Goal: Task Accomplishment & Management: Complete application form

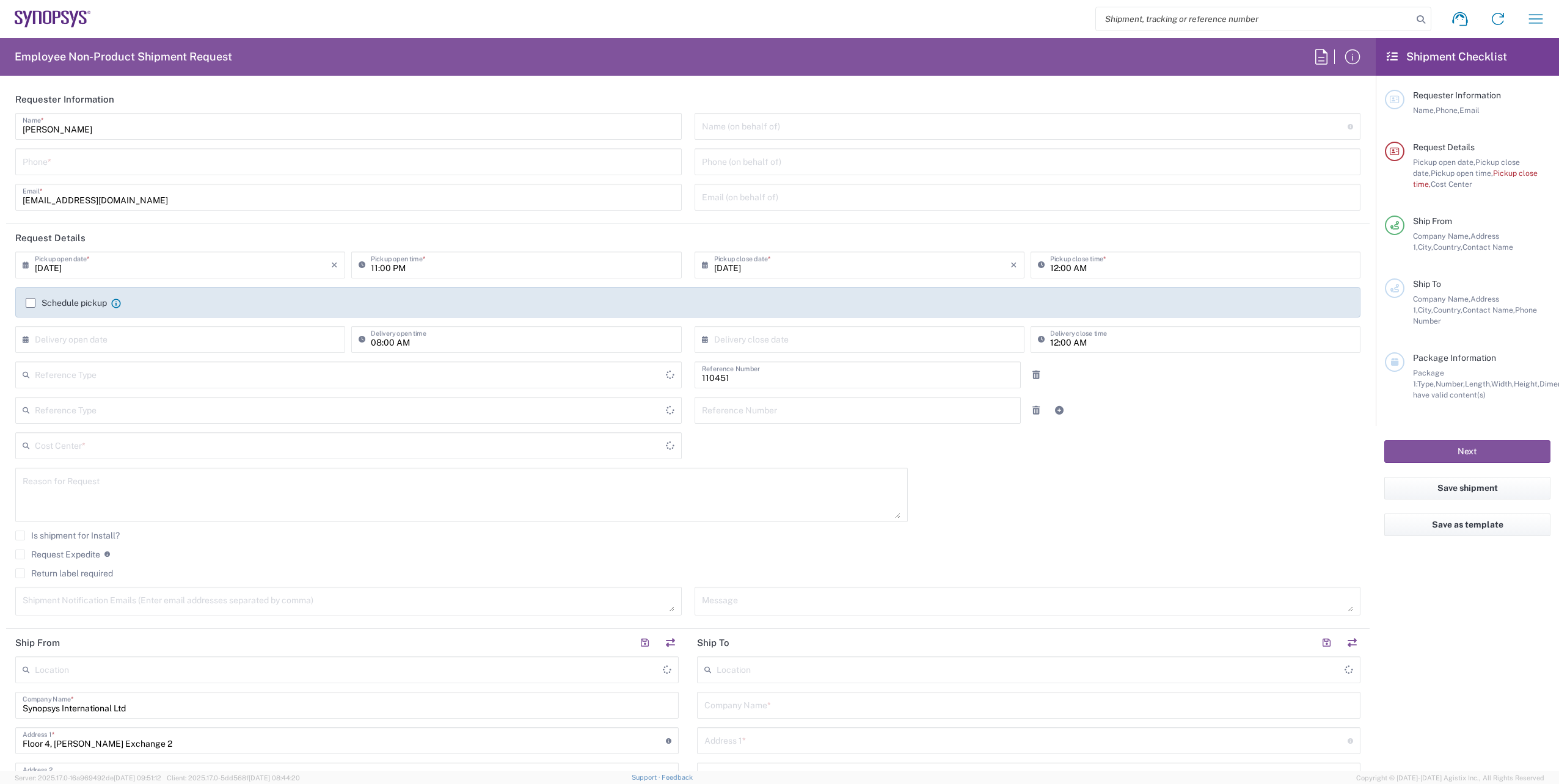
type input "Department"
type input "[GEOGRAPHIC_DATA]"
type input "IE04, FAC, IE02, Dublin 110451"
type input "Delivered at Place"
type input "[GEOGRAPHIC_DATA]"
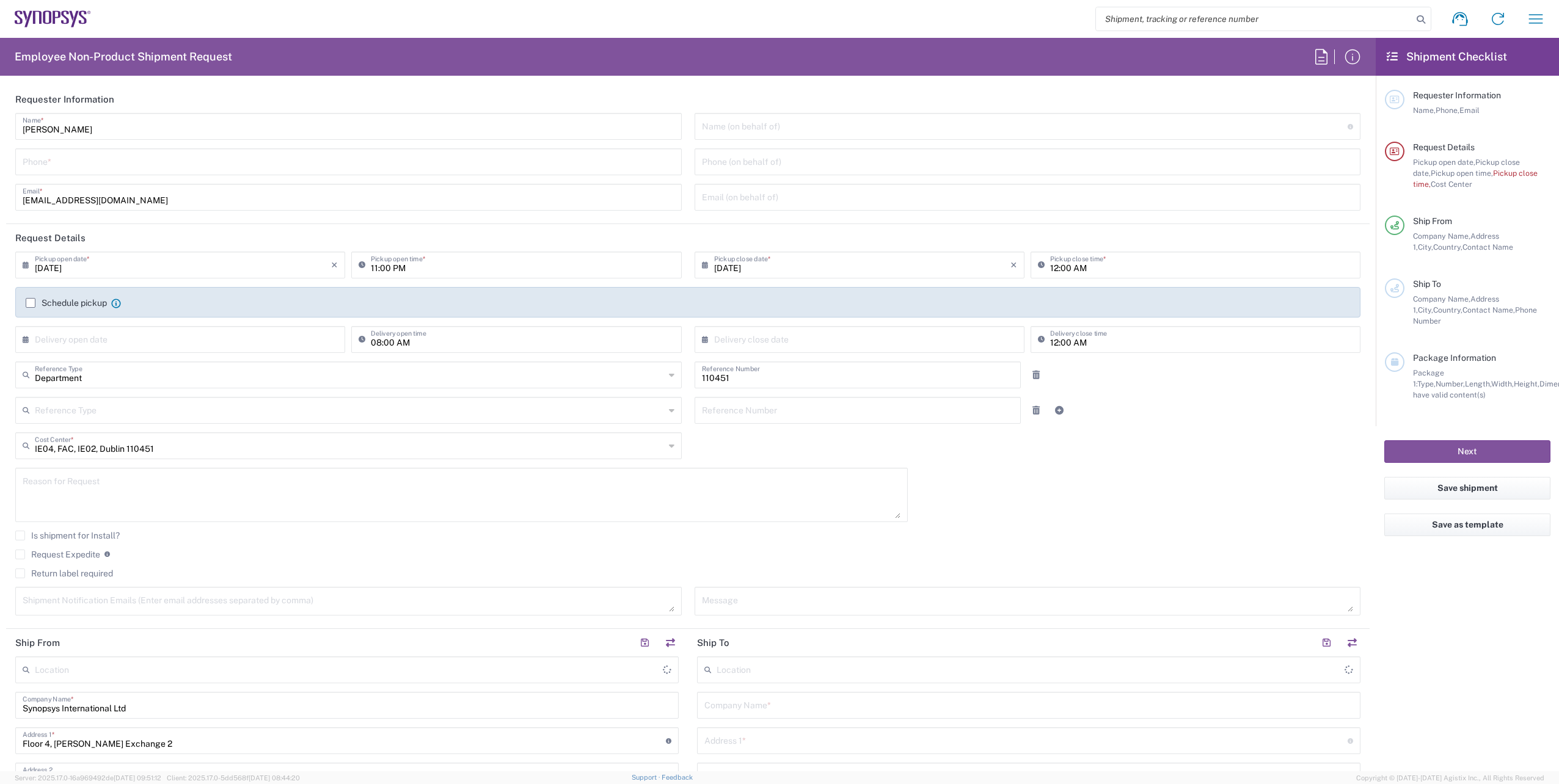
type input "[GEOGRAPHIC_DATA] IE02"
click at [144, 165] on input "tel" at bounding box center [348, 161] width 651 height 21
paste input "[PHONE_NUMBER]"
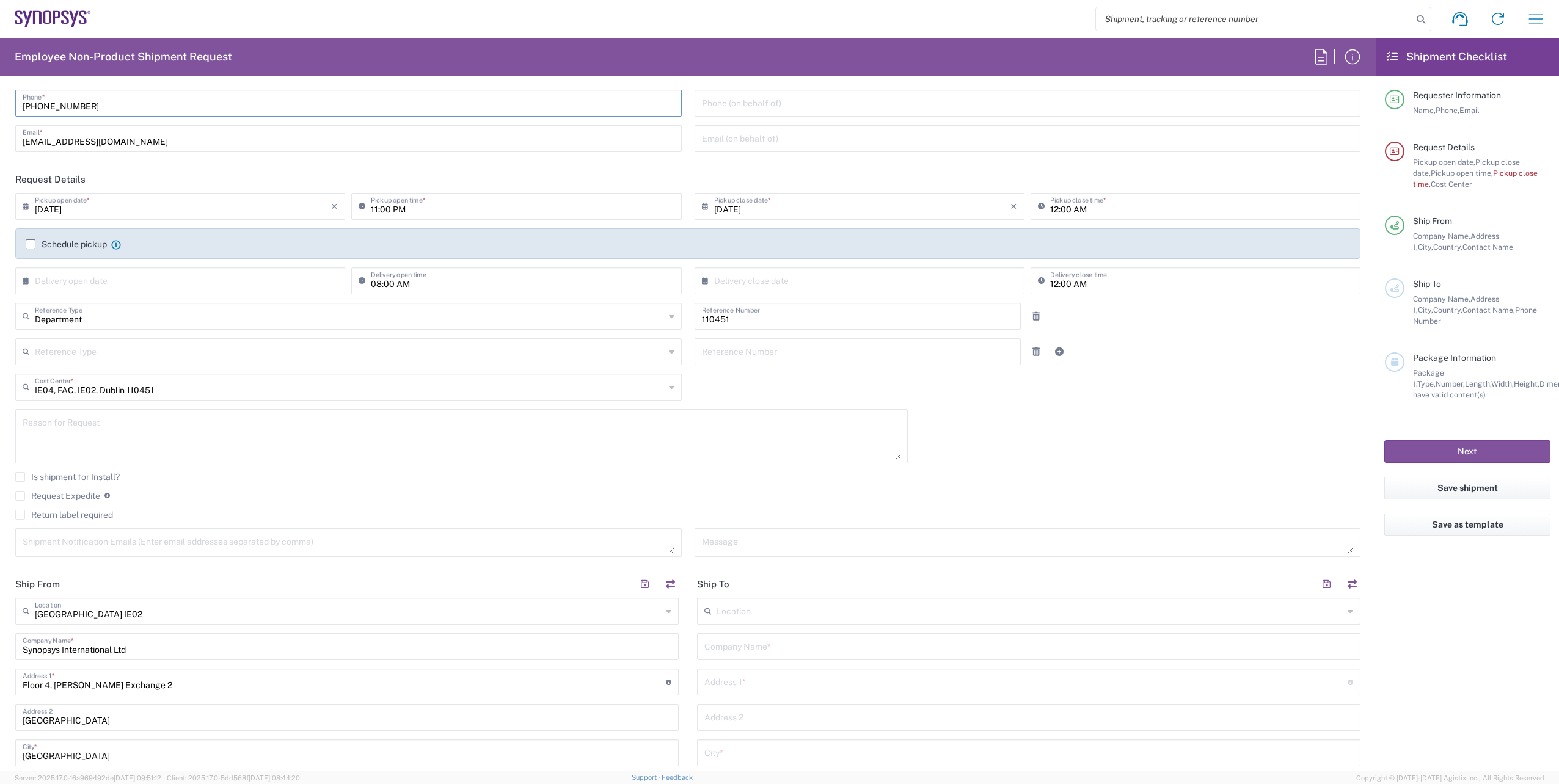
scroll to position [366, 0]
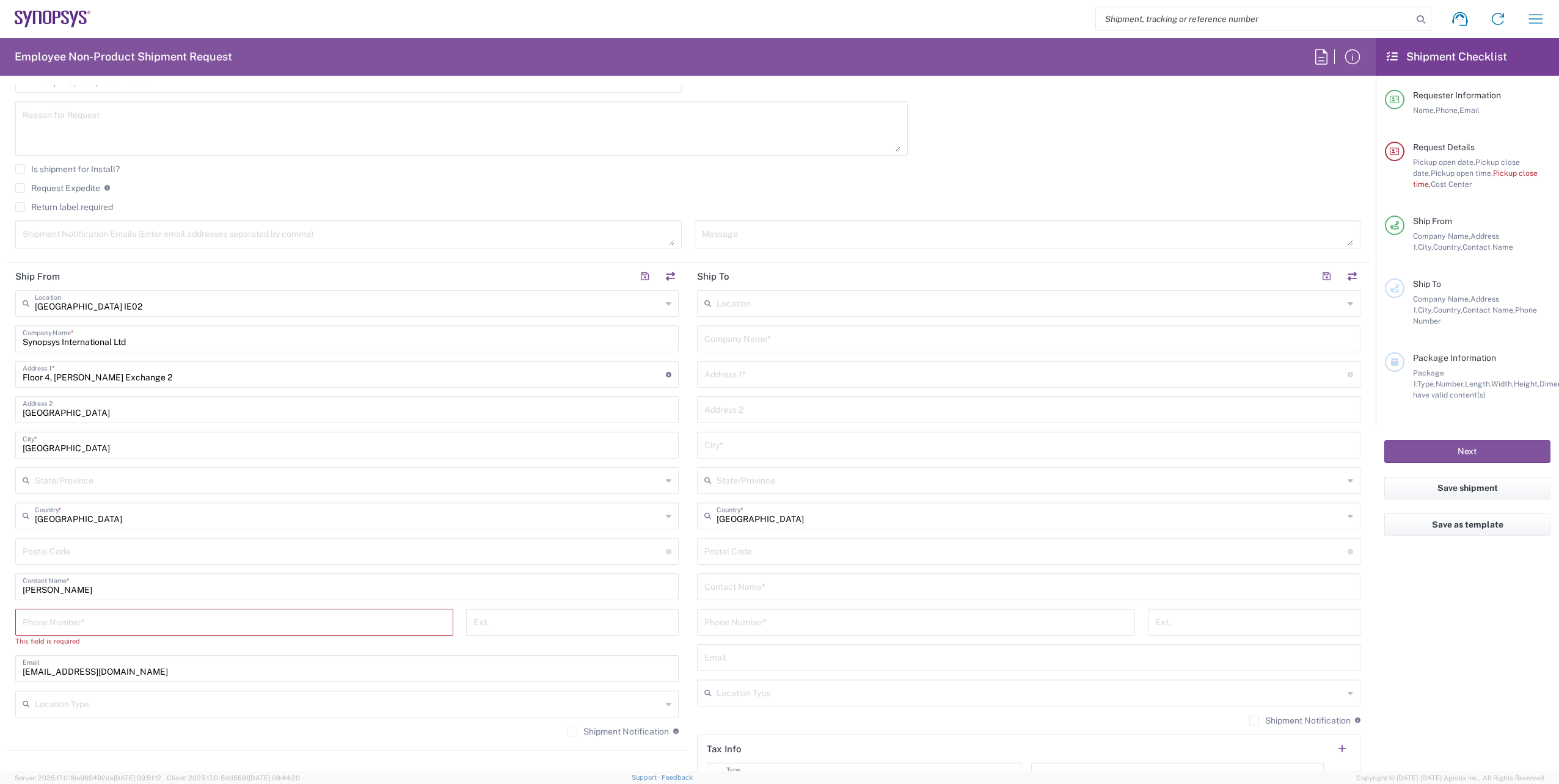
type input "[PHONE_NUMBER]"
click at [184, 622] on input "tel" at bounding box center [234, 621] width 423 height 21
paste input "[PHONE_NUMBER]"
type input "[PHONE_NUMBER]"
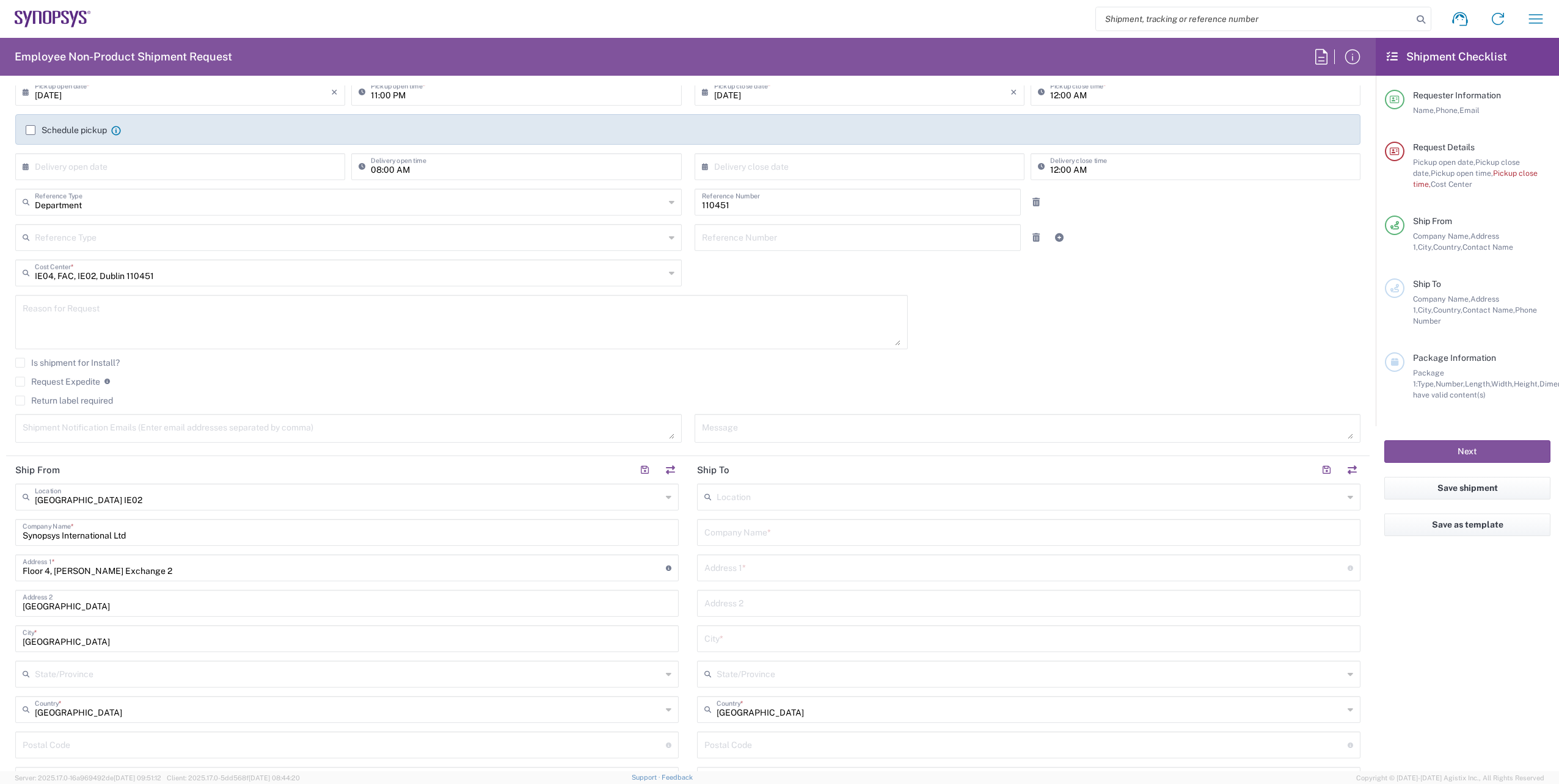
scroll to position [122, 0]
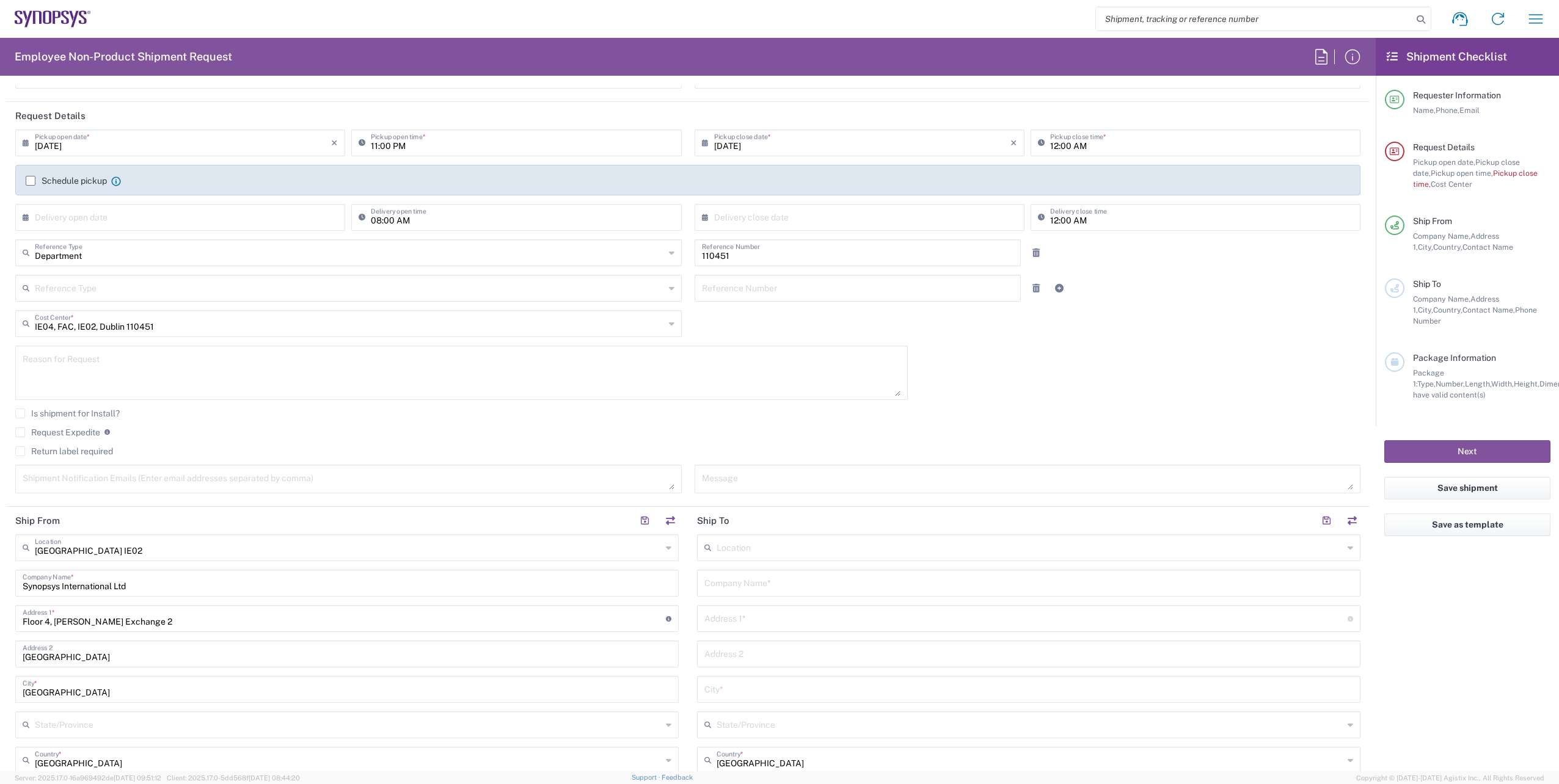
drag, startPoint x: 79, startPoint y: 480, endPoint x: 79, endPoint y: 491, distance: 11.0
click at [79, 480] on textarea at bounding box center [348, 479] width 651 height 21
paste textarea "[EMAIL_ADDRESS][DOMAIN_NAME]"
type textarea "[EMAIL_ADDRESS][DOMAIN_NAME]"
click at [753, 477] on textarea at bounding box center [1028, 479] width 651 height 21
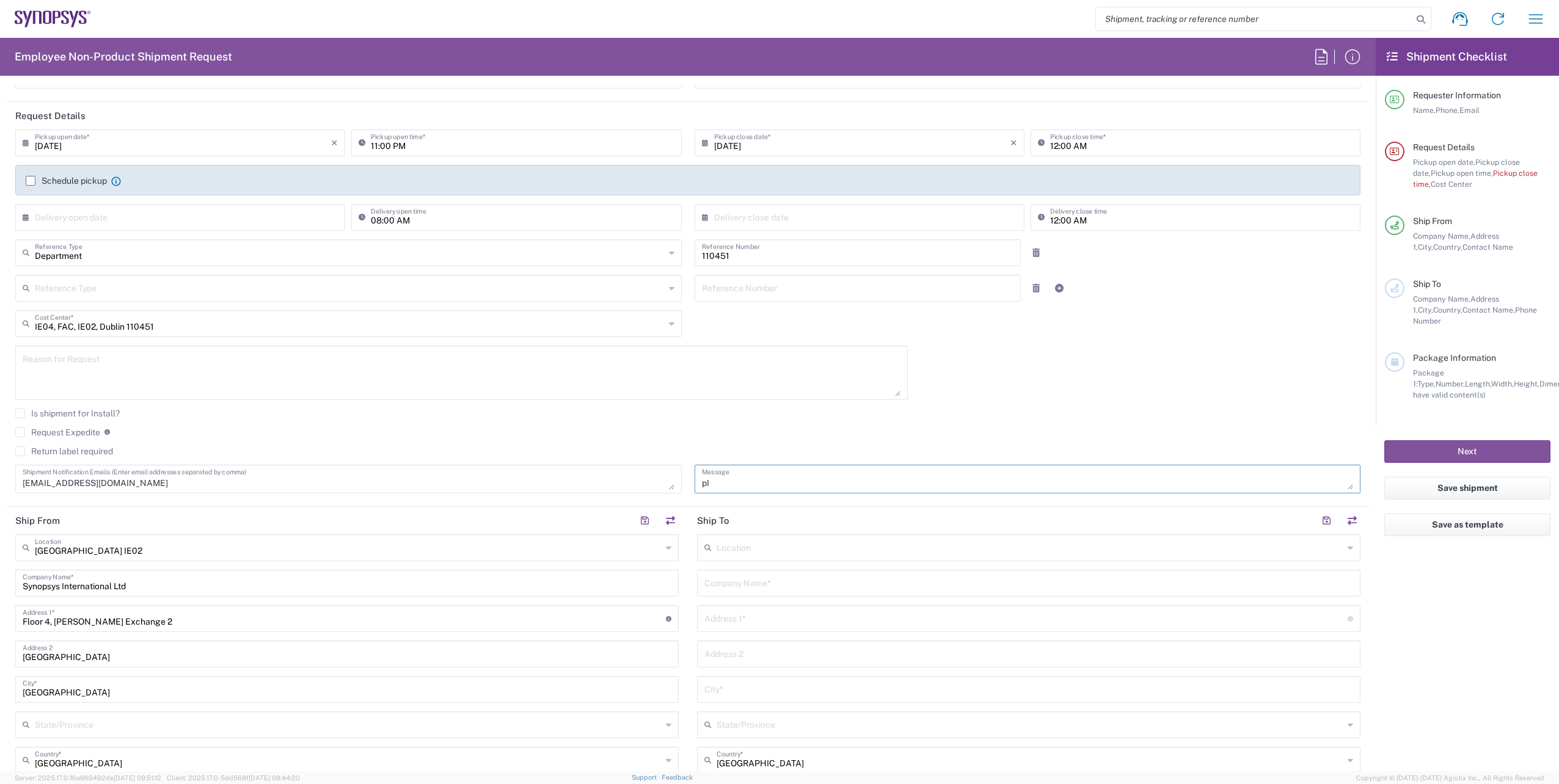
type textarea "p"
click at [813, 485] on textarea "Picture badge for [PERSON_NAME]" at bounding box center [1028, 479] width 651 height 21
type textarea "Picture badge for [PERSON_NAME]"
click at [1218, 342] on div "[DATE] × Pickup open date * Cancel Apply 11:00 PM Pickup open time * [DATE] × P…" at bounding box center [688, 315] width 1358 height 372
click at [1200, 551] on input "text" at bounding box center [1029, 547] width 626 height 21
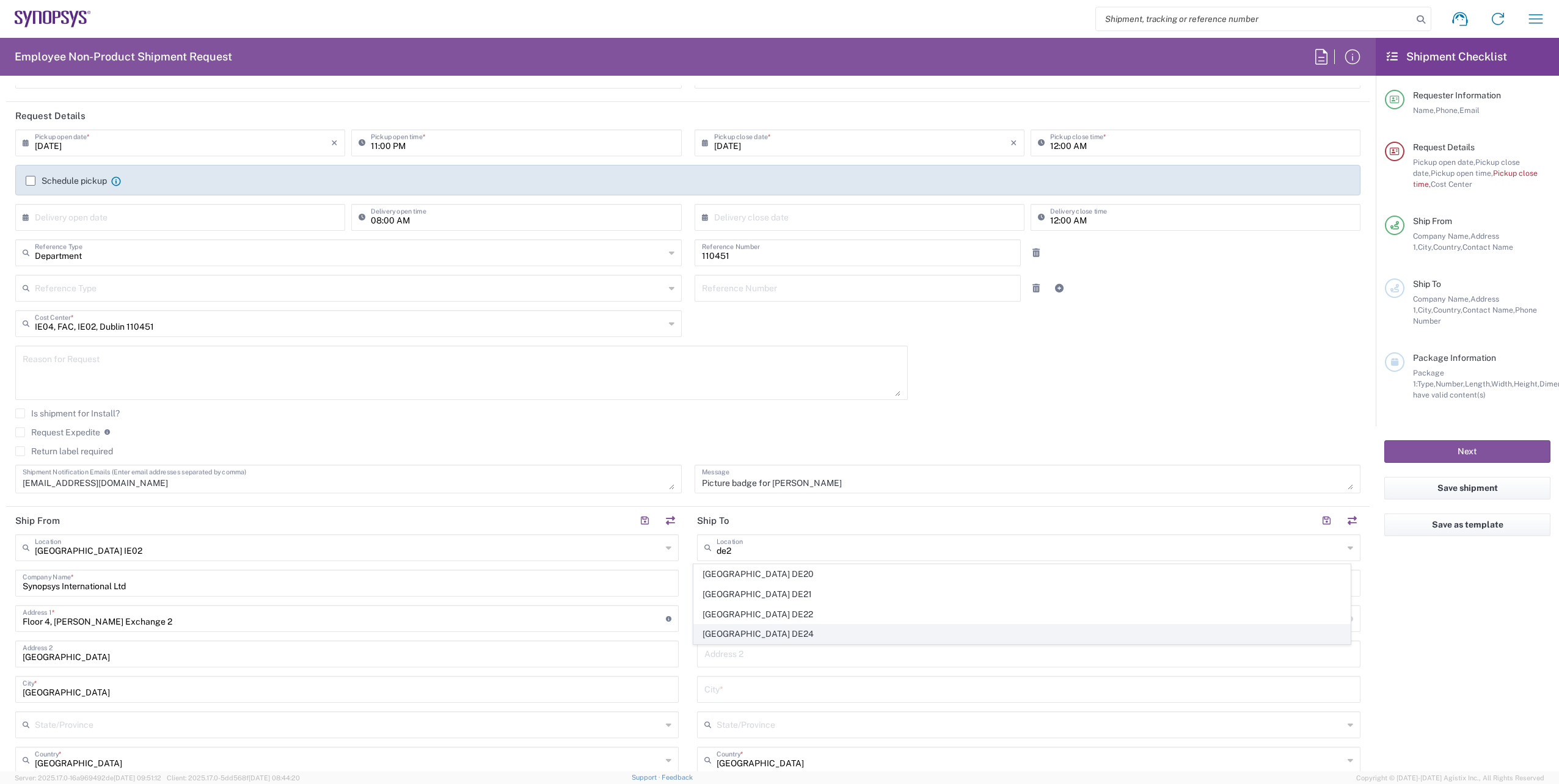
drag, startPoint x: 790, startPoint y: 628, endPoint x: 806, endPoint y: 635, distance: 17.5
click at [790, 629] on span "[GEOGRAPHIC_DATA] DE24" at bounding box center [1022, 634] width 657 height 19
type input "[GEOGRAPHIC_DATA] DE24"
type input "Synopsys GmbH"
type input "[STREET_ADDRESS][PERSON_NAME]"
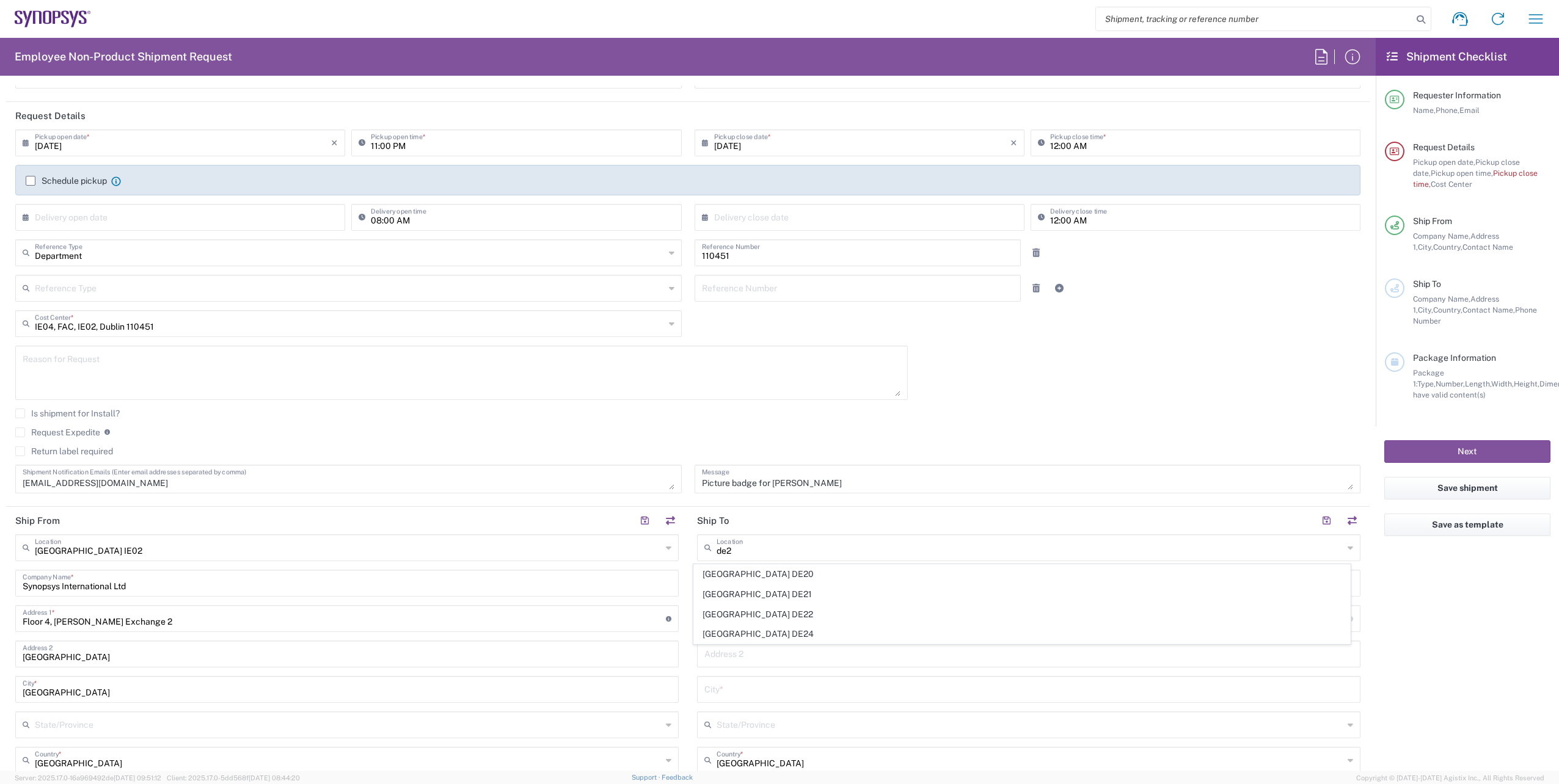
type input "[GEOGRAPHIC_DATA]"
type input "81671"
type input "[GEOGRAPHIC_DATA]"
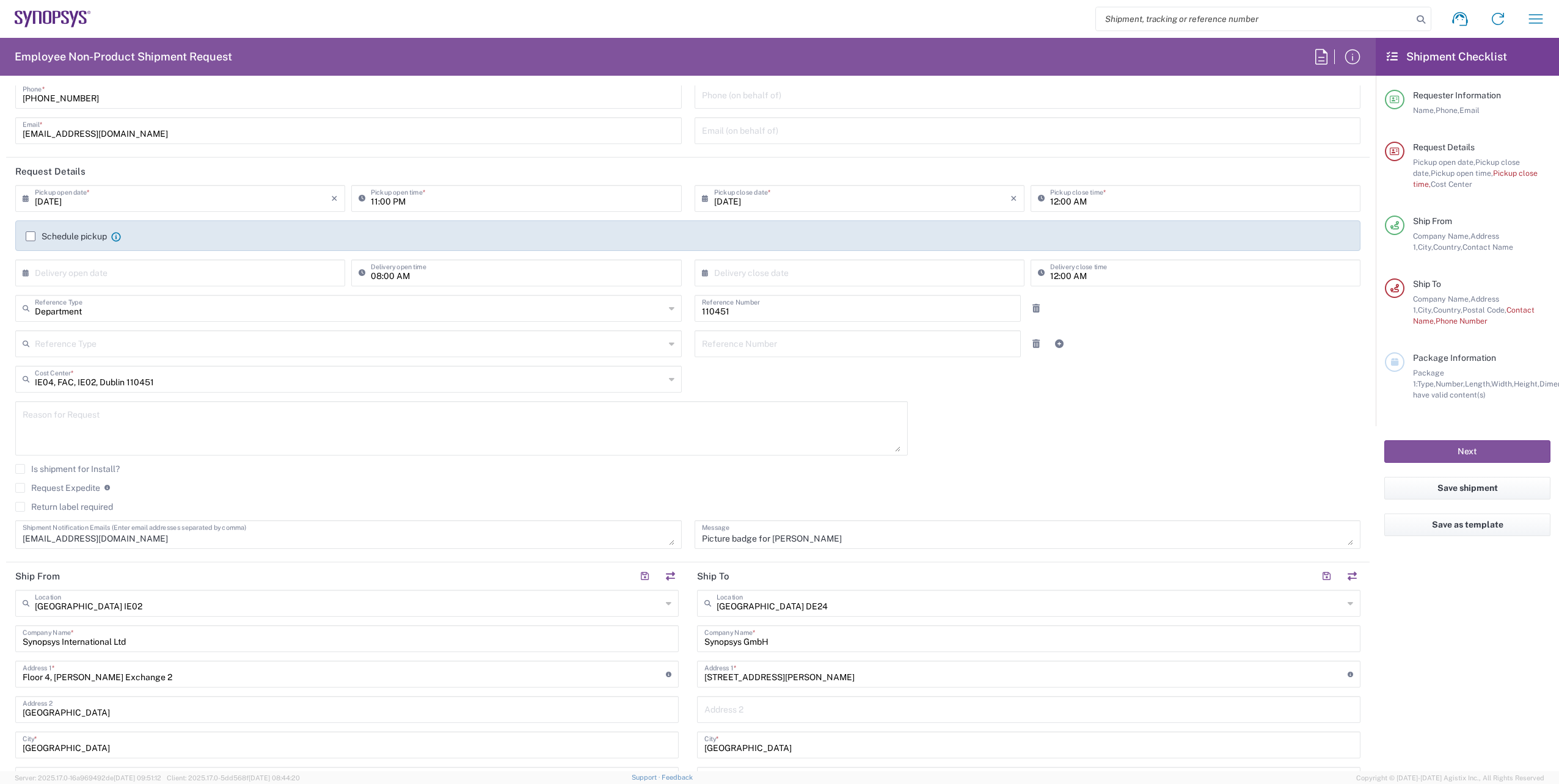
scroll to position [0, 0]
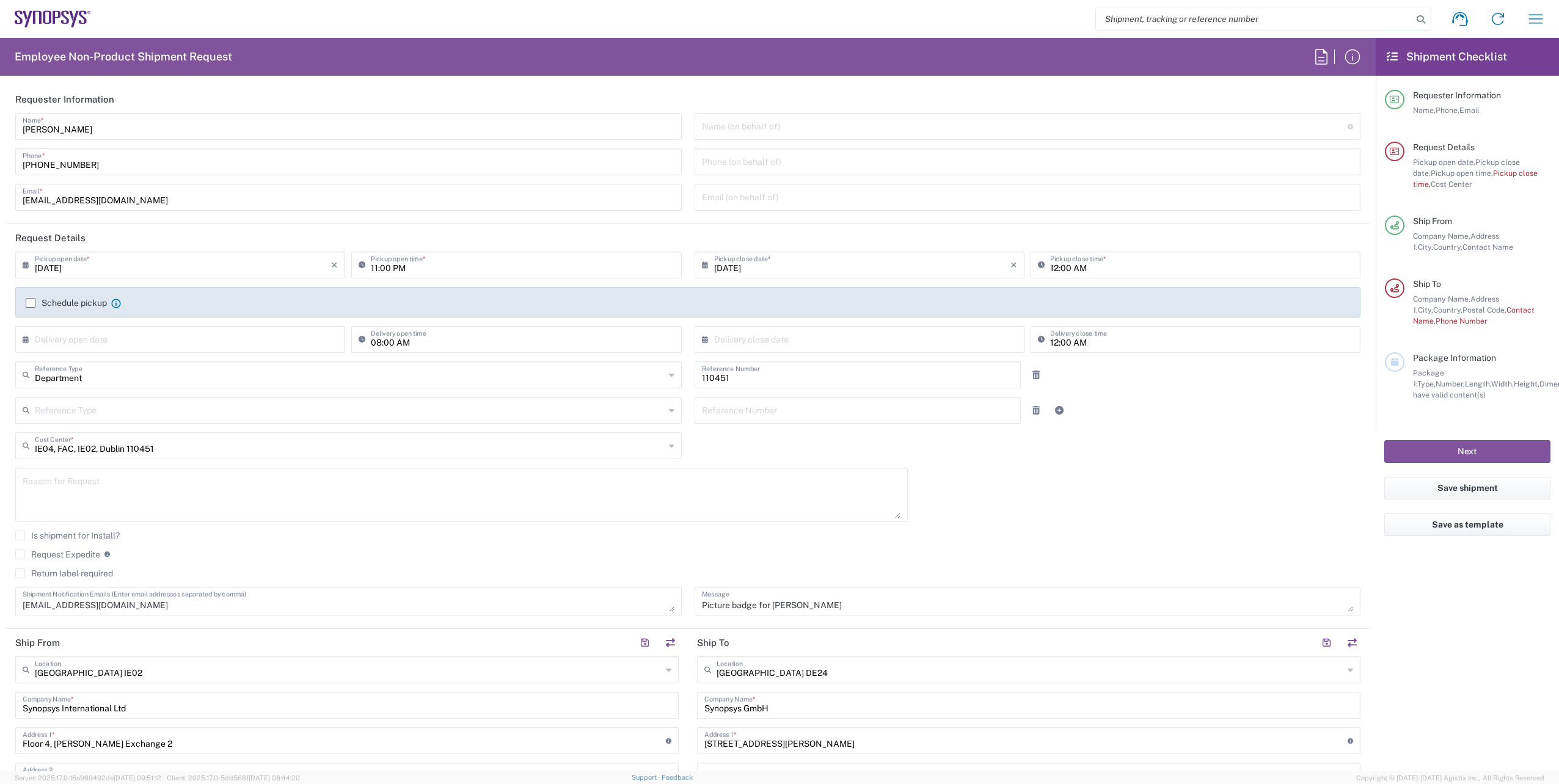
click at [247, 262] on input "[DATE]" at bounding box center [183, 264] width 296 height 21
click at [166, 381] on span "19" at bounding box center [163, 375] width 17 height 17
type input "[DATE]"
click at [863, 262] on input "[DATE]" at bounding box center [862, 264] width 296 height 21
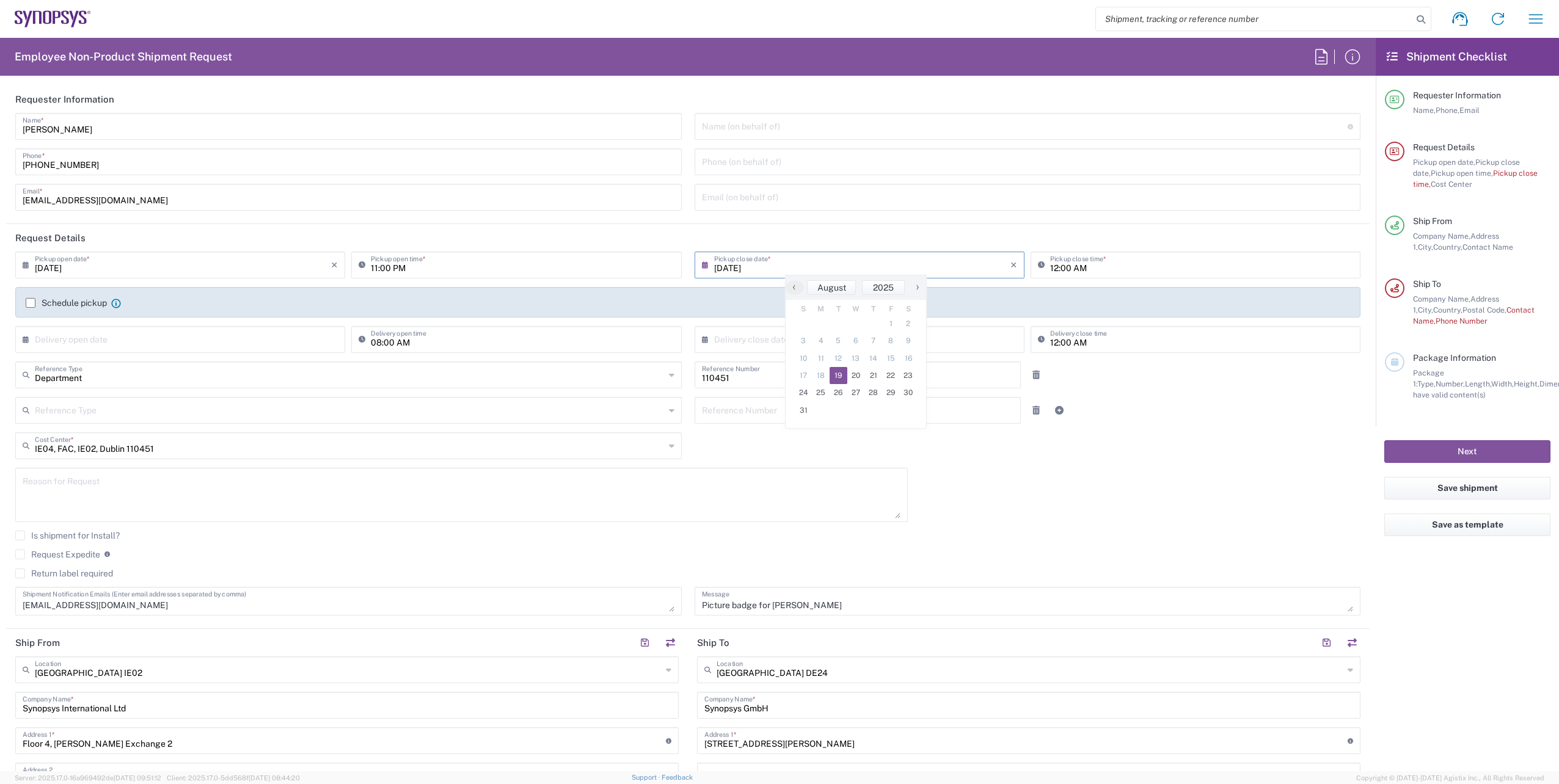
click at [840, 375] on span "19" at bounding box center [838, 375] width 17 height 17
click at [374, 269] on input "11:00 PM" at bounding box center [522, 264] width 303 height 21
click at [410, 269] on input "08:00 PM" at bounding box center [522, 264] width 303 height 21
type input "08:00 AM"
click at [1050, 270] on input "12:00 AM" at bounding box center [1201, 264] width 303 height 21
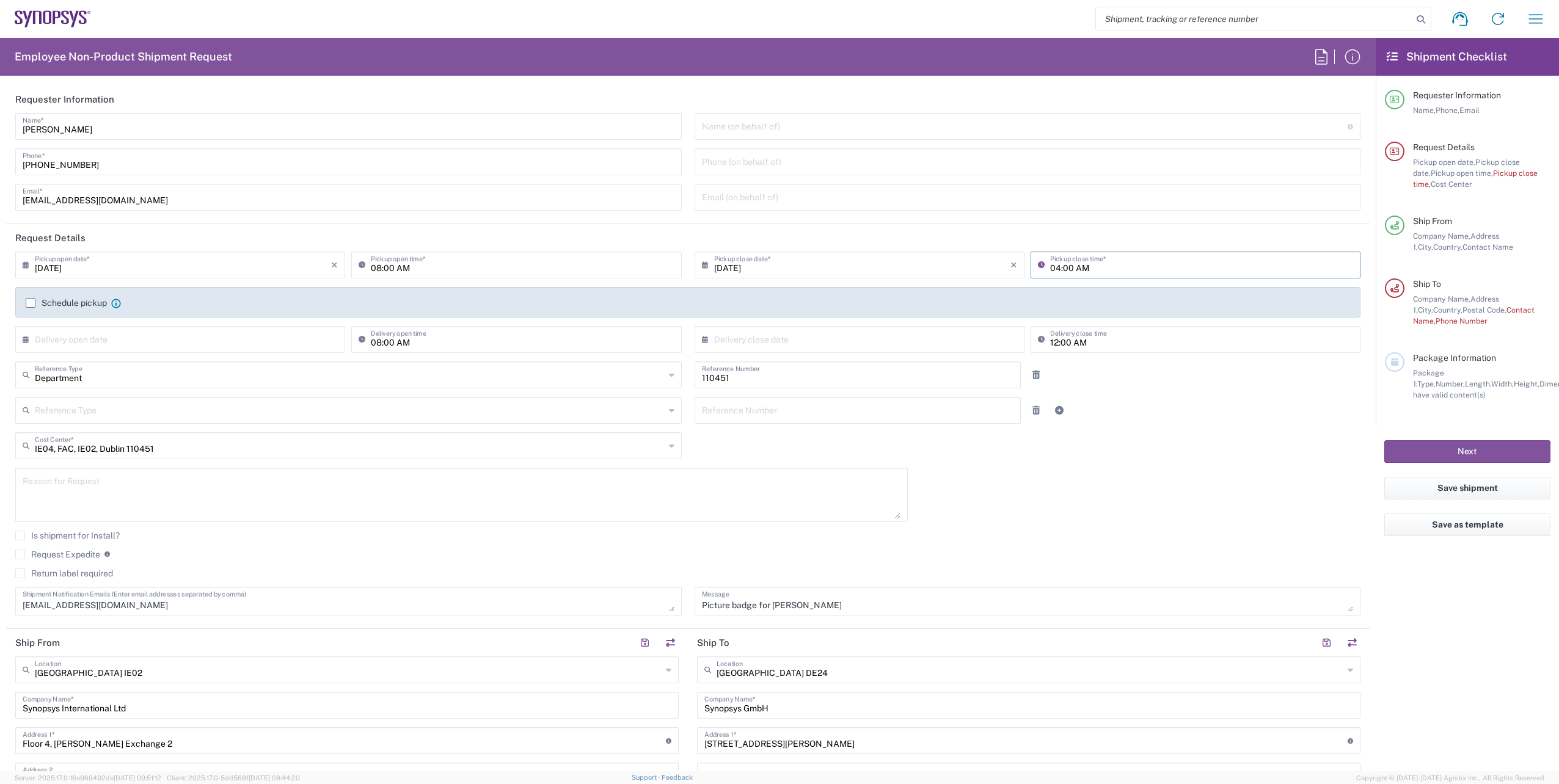
click at [1081, 270] on input "04:00 AM" at bounding box center [1201, 264] width 303 height 21
type input "04:00 PM"
click at [1125, 434] on div "[DATE] × Pickup open date * Cancel Apply 08:00 AM Pickup open time * [DATE] × P…" at bounding box center [688, 437] width 1358 height 372
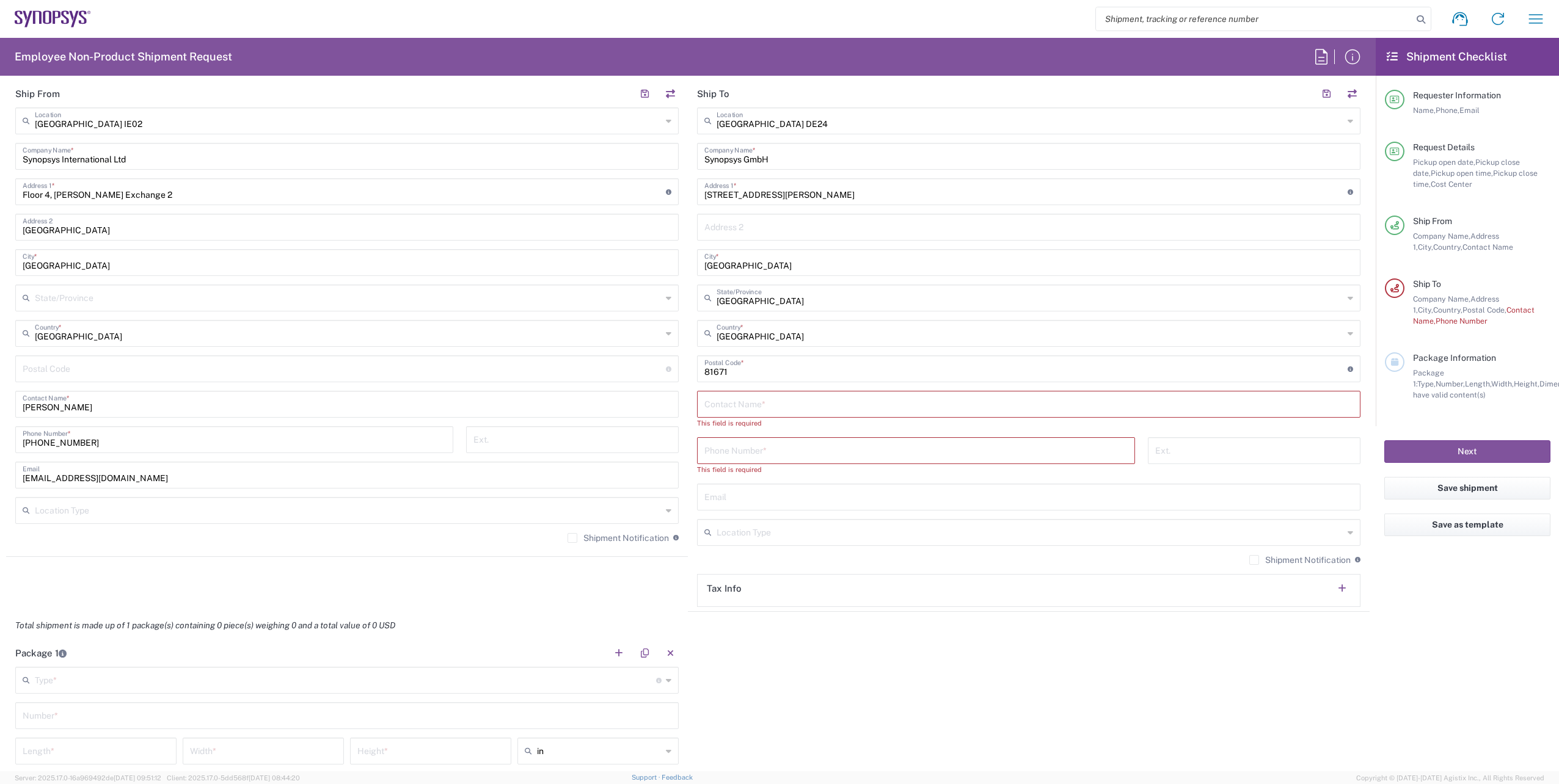
scroll to position [549, 0]
click at [759, 403] on input "text" at bounding box center [1029, 403] width 648 height 21
paste input "[PERSON_NAME]"
type input "[PERSON_NAME]"
click at [735, 483] on input "text" at bounding box center [1029, 484] width 648 height 21
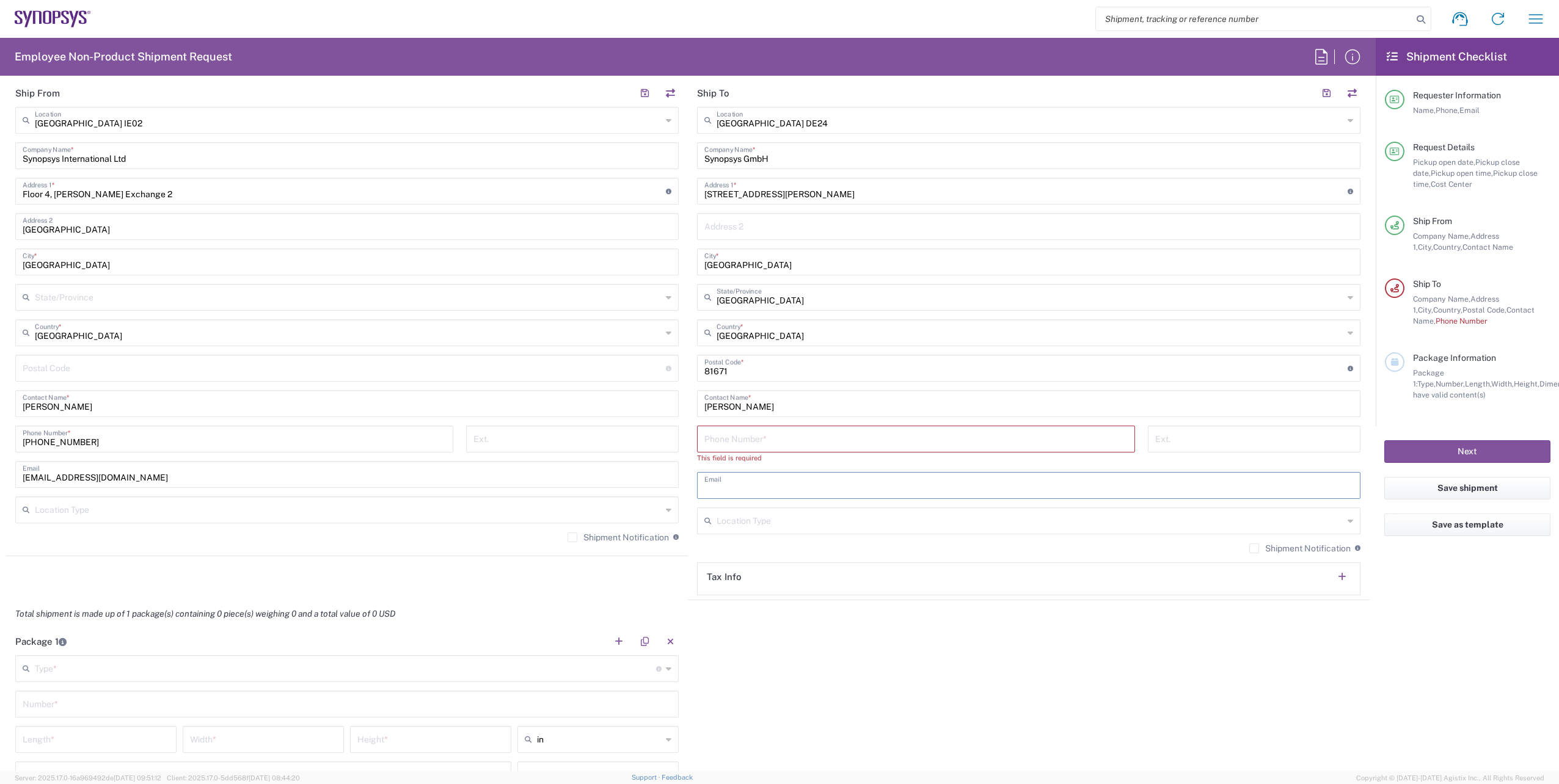
paste input "[EMAIL_ADDRESS][DOMAIN_NAME]"
type input "[EMAIL_ADDRESS][DOMAIN_NAME]"
click at [753, 438] on input "tel" at bounding box center [916, 438] width 423 height 21
paste input "[PHONE_NUMBER]"
click at [730, 444] on input "[PHONE_NUMBER]" at bounding box center [916, 438] width 423 height 21
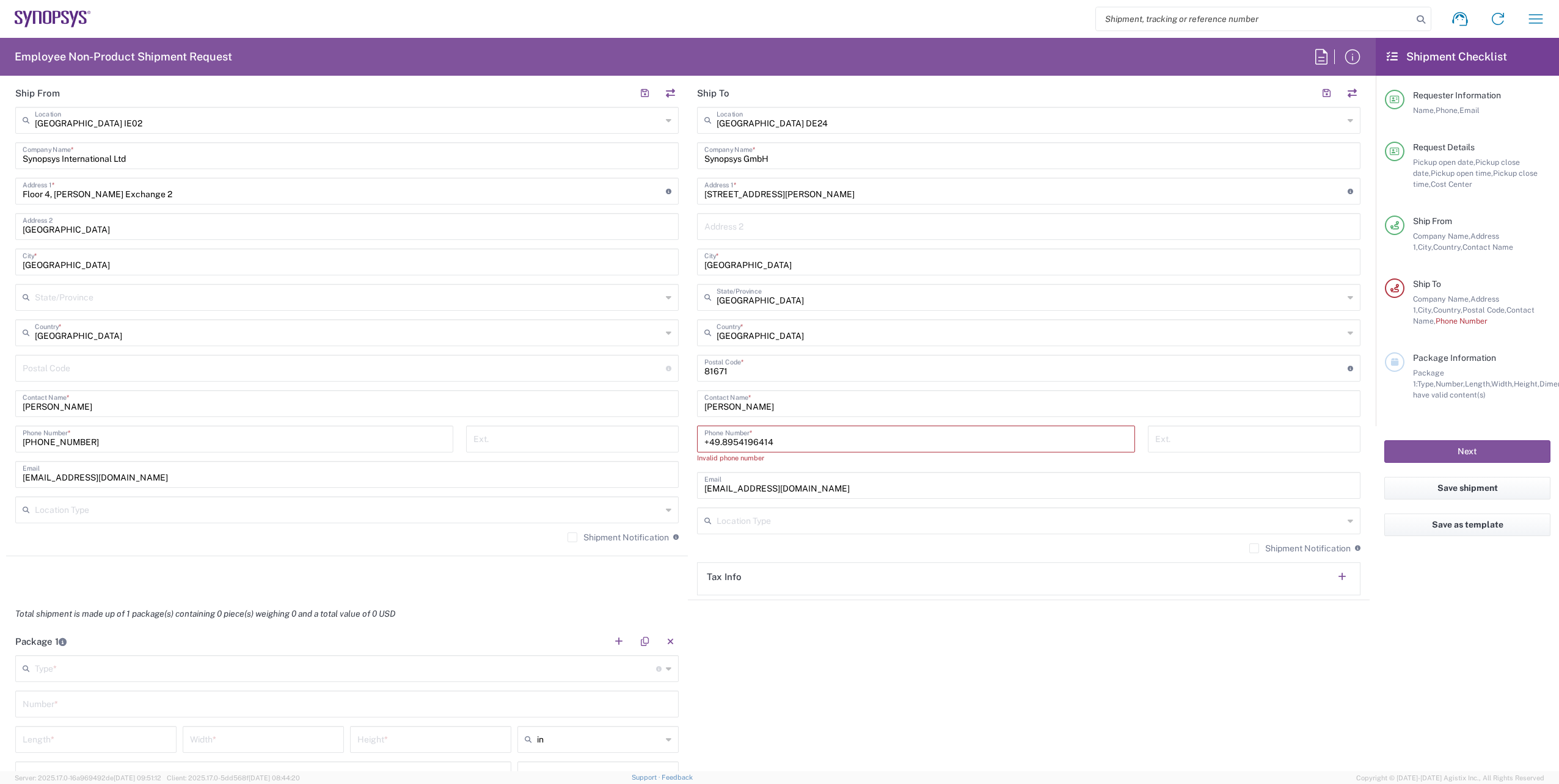
click at [718, 443] on input "+49.8954196414" at bounding box center [916, 438] width 423 height 21
type input "[PHONE_NUMBER]"
click at [930, 694] on div "Package 1 Type * Material used to package goods Bale(s) Basket(s) Bolt(s) Bottl…" at bounding box center [688, 730] width 1363 height 228
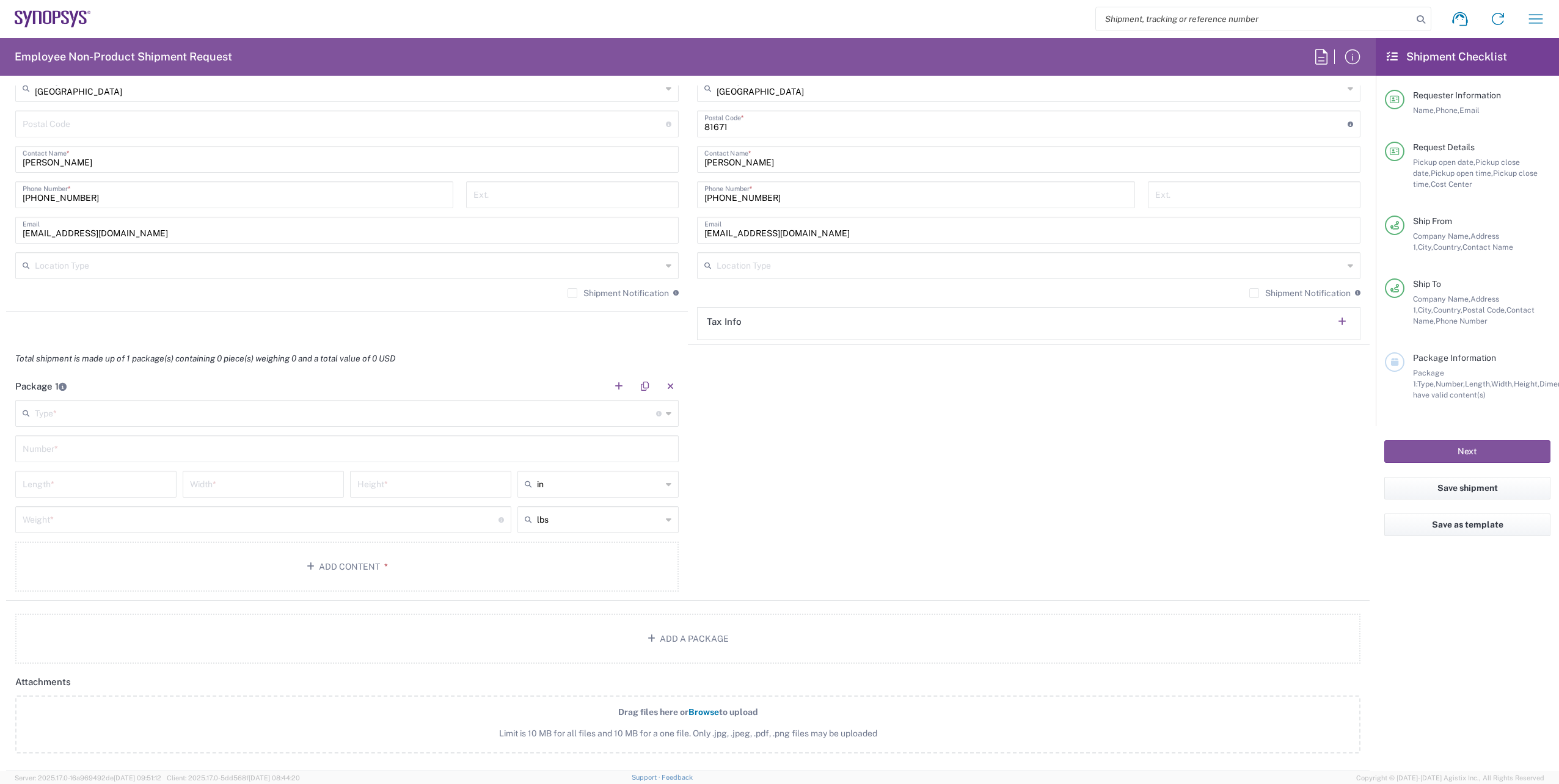
scroll to position [915, 0]
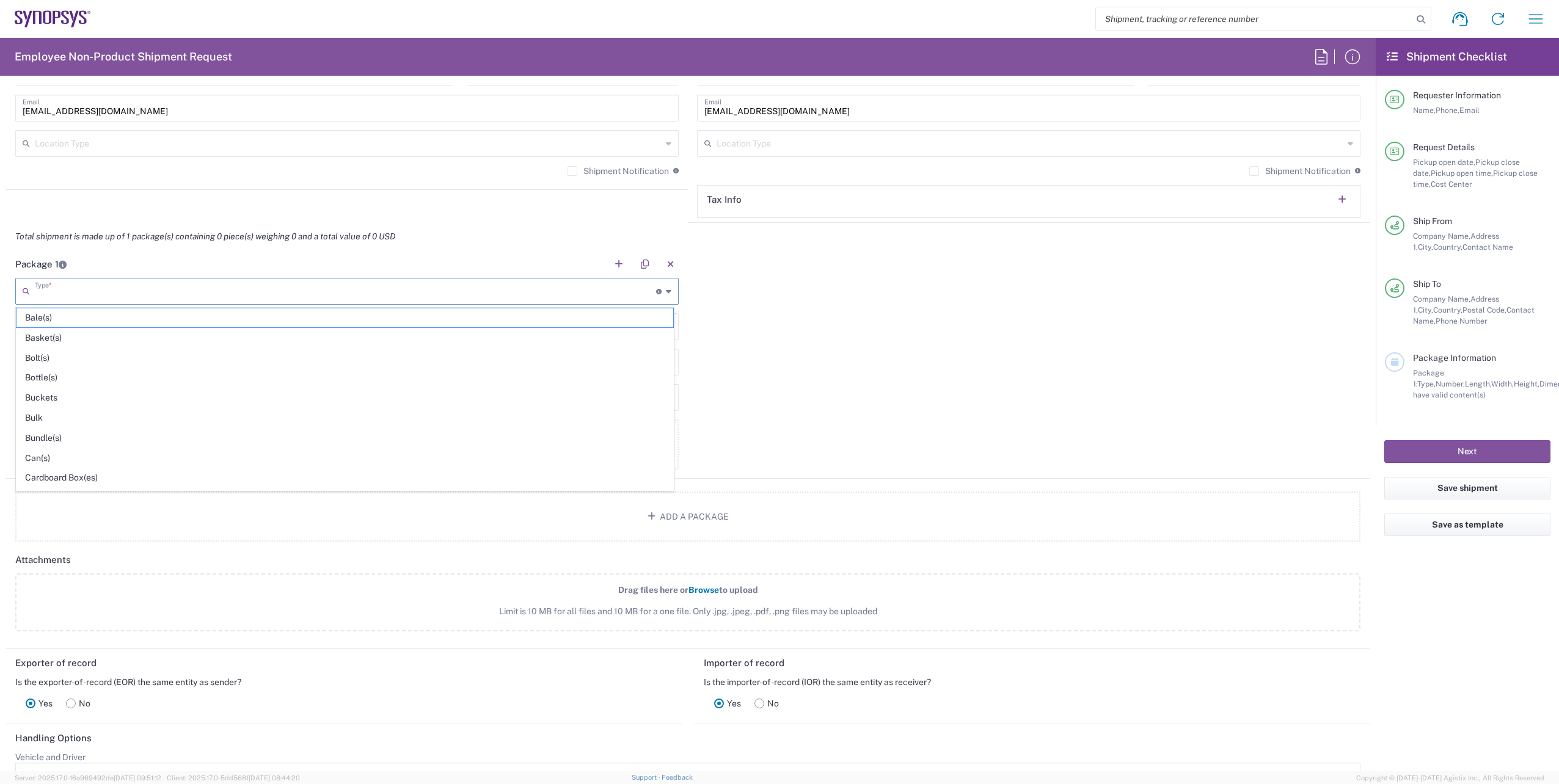
click at [603, 292] on input "text" at bounding box center [345, 290] width 621 height 21
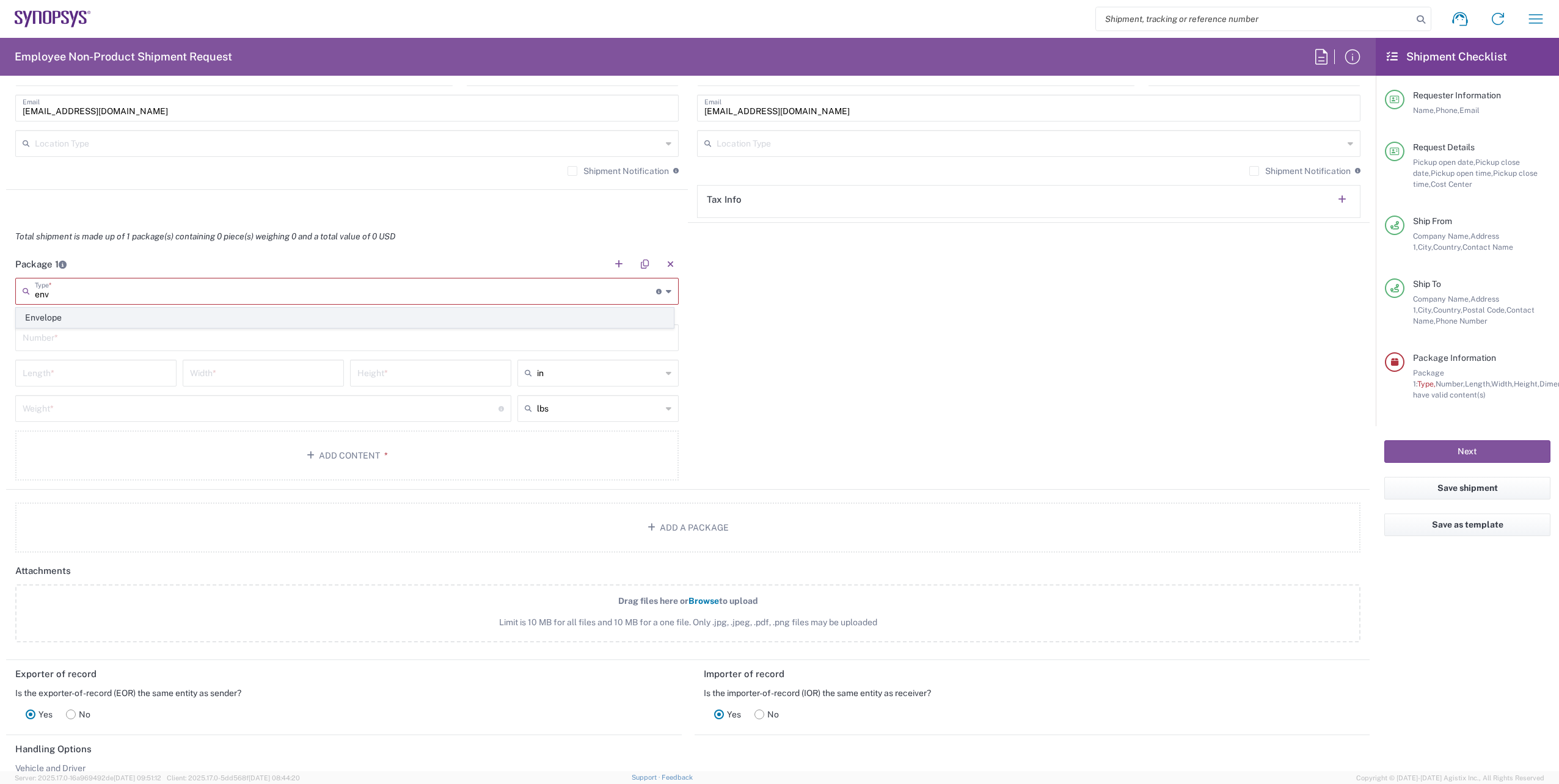
click at [193, 323] on span "Envelope" at bounding box center [345, 317] width 657 height 19
type input "Envelope"
type input "1"
type input "9.5"
type input "12.5"
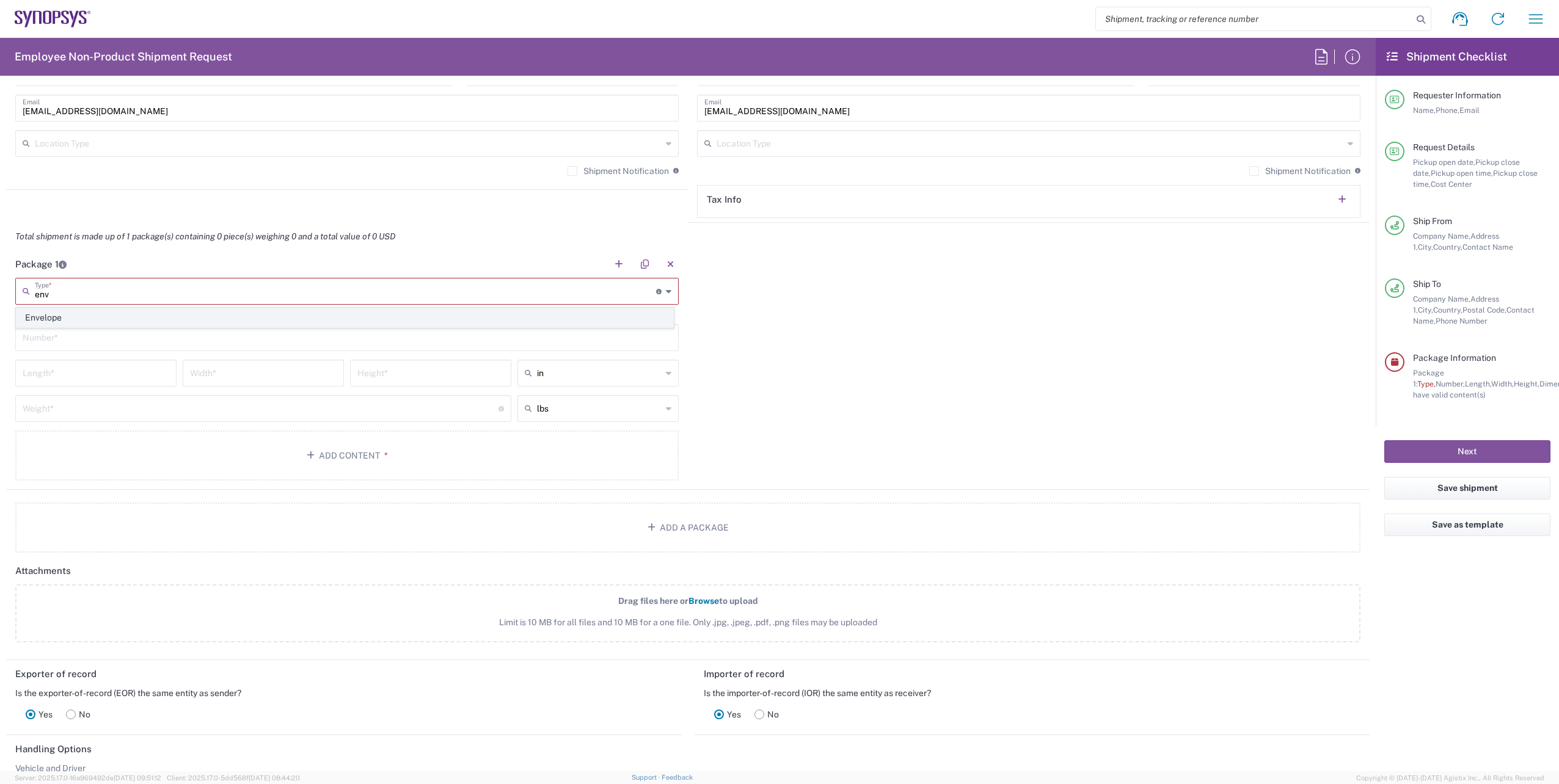
type input "0.25"
type input "1"
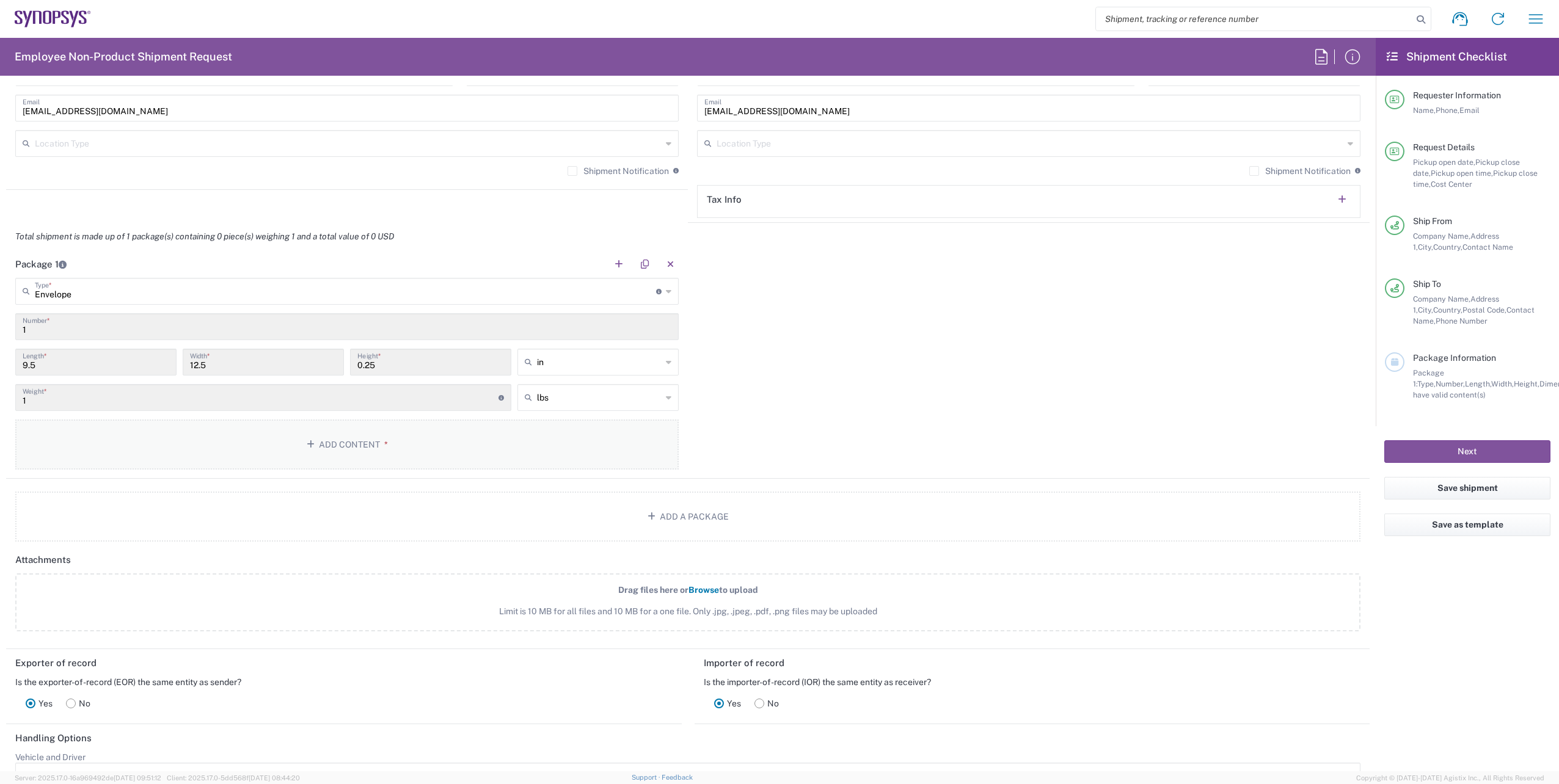
click at [374, 452] on button "Add Content *" at bounding box center [347, 444] width 664 height 50
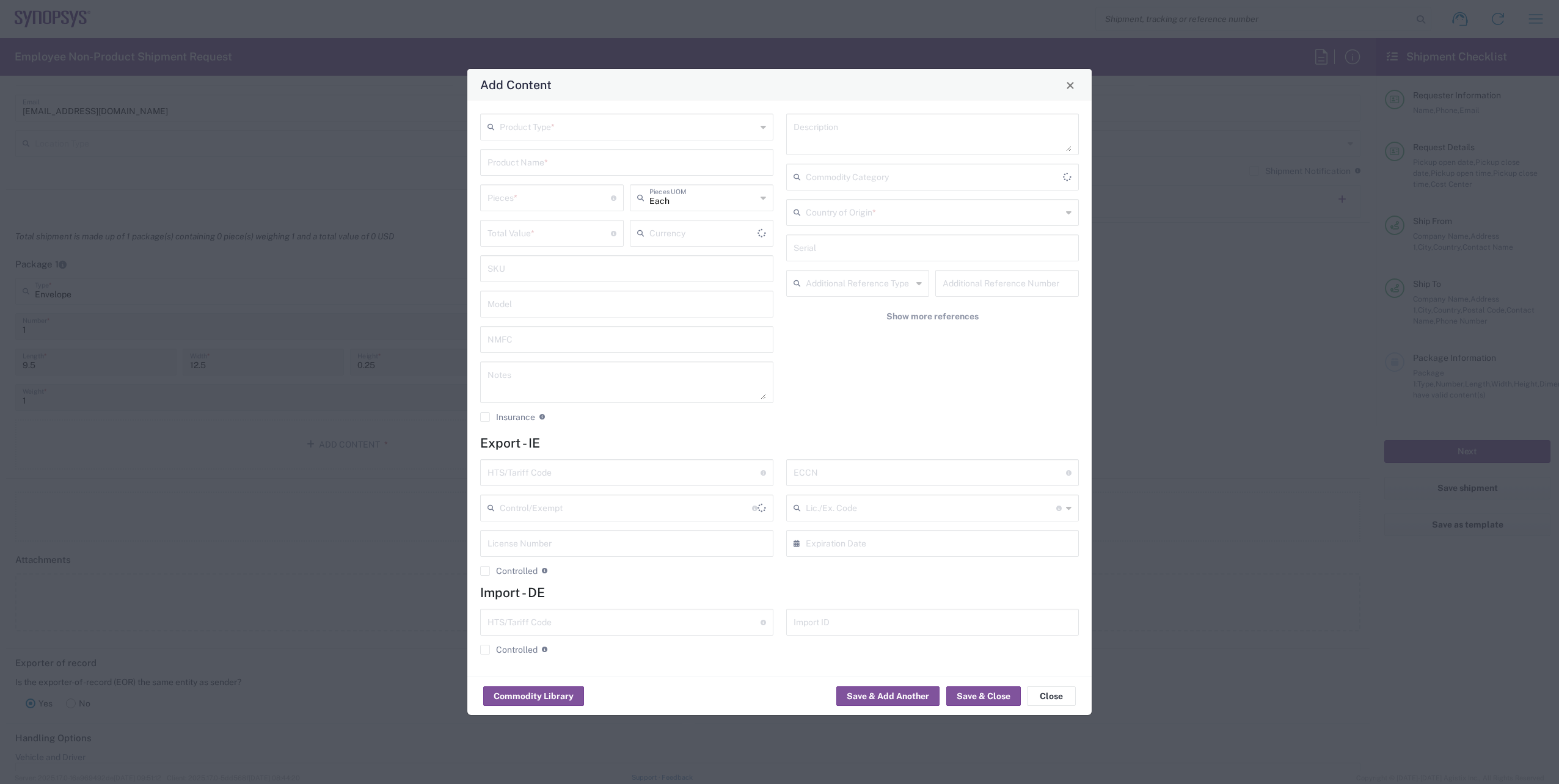
type input "US Dollar"
click at [759, 131] on div "Product Type *" at bounding box center [626, 127] width 293 height 27
click at [637, 176] on span "General Commodity" at bounding box center [626, 173] width 291 height 19
type input "General Commodity"
click at [565, 169] on input "text" at bounding box center [626, 162] width 279 height 21
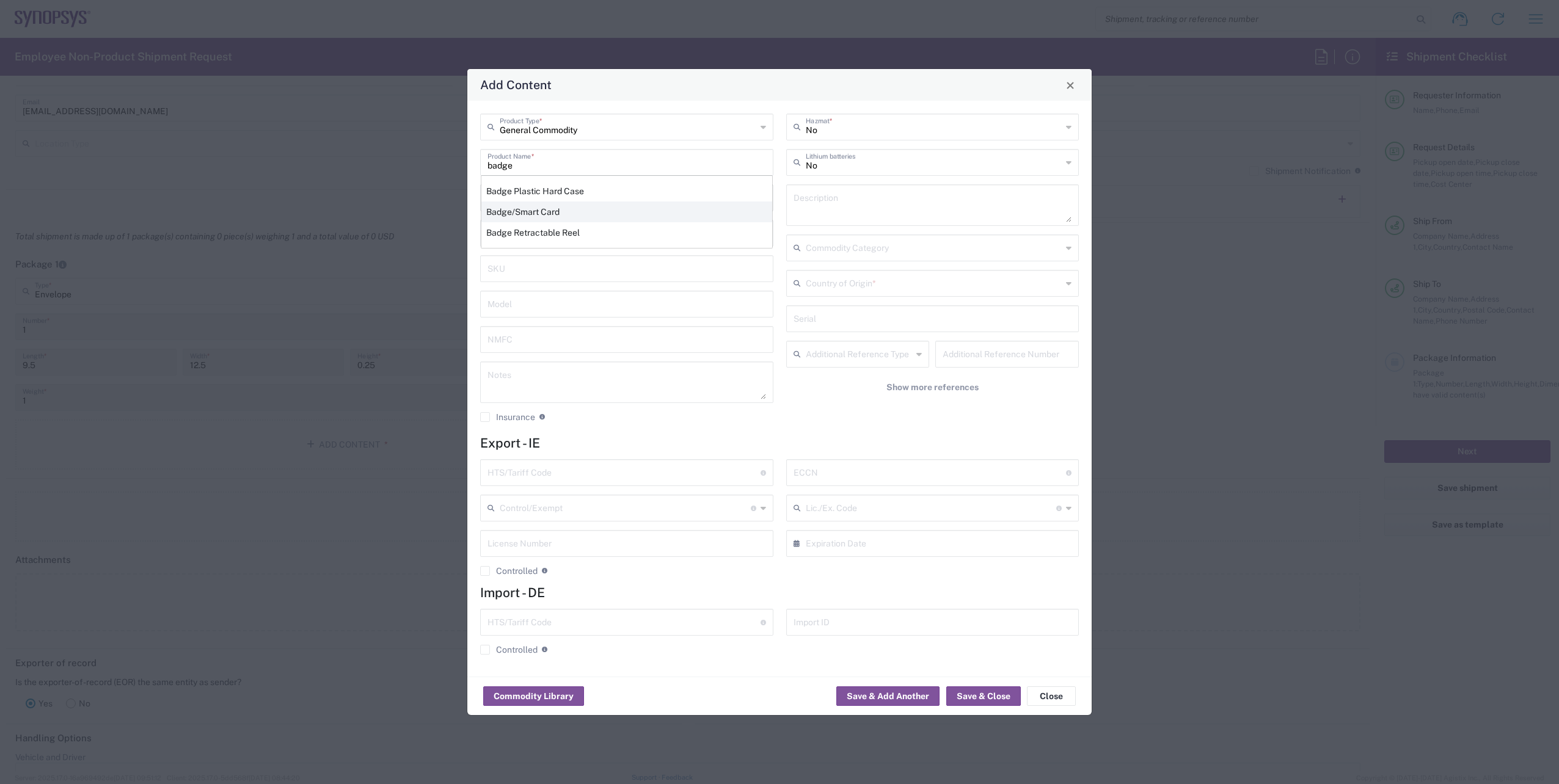
click at [555, 211] on div "Badge/Smart Card" at bounding box center [626, 211] width 291 height 20
type input "Badge/Smart Card"
type input "10.15"
type textarea "Badge/Smart Card"
type input "8523.52.0090"
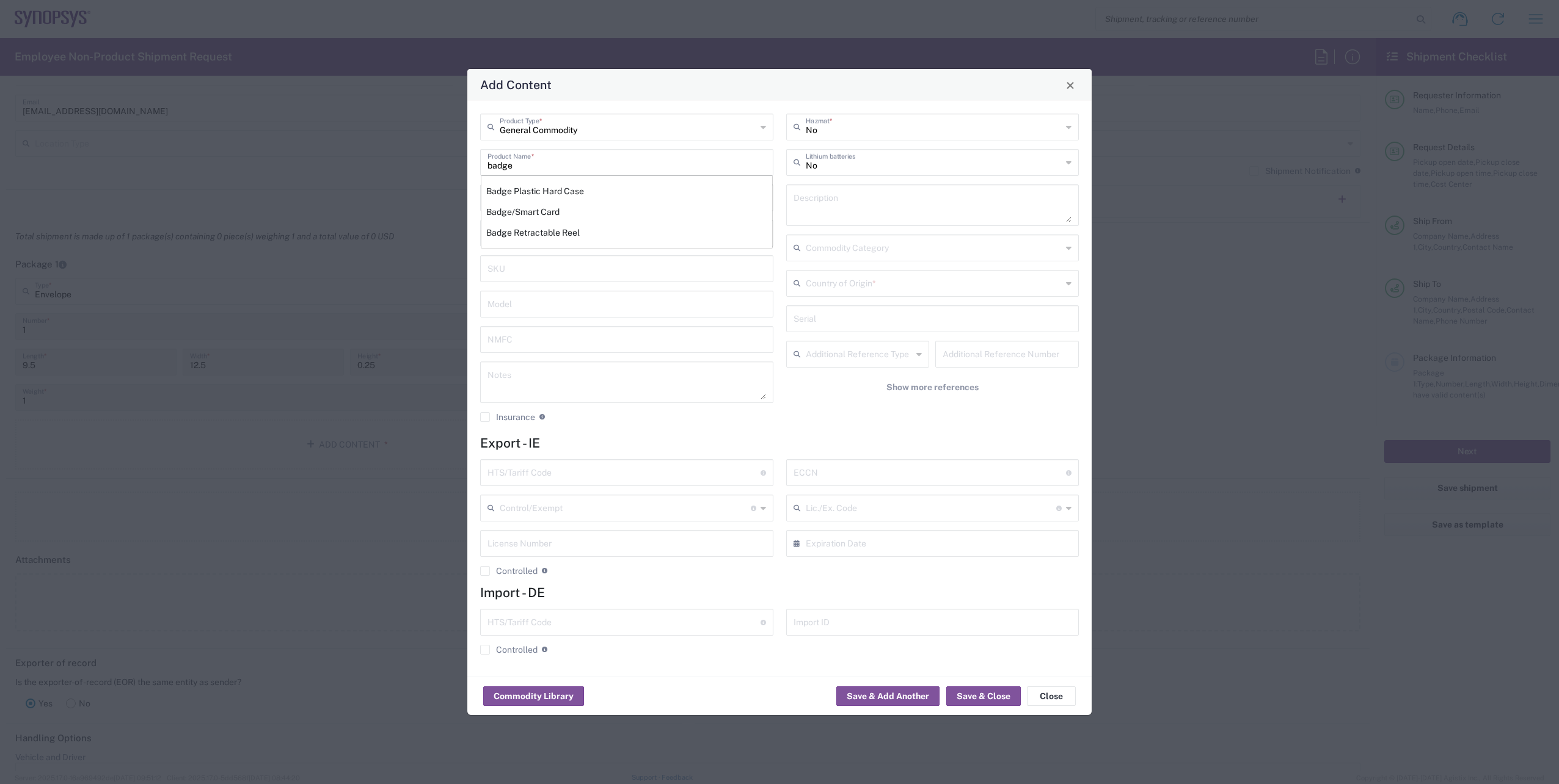
type input "BIS"
type input "EAR99"
type input "NLR - No License Required"
click at [1069, 281] on icon at bounding box center [1069, 283] width 5 height 20
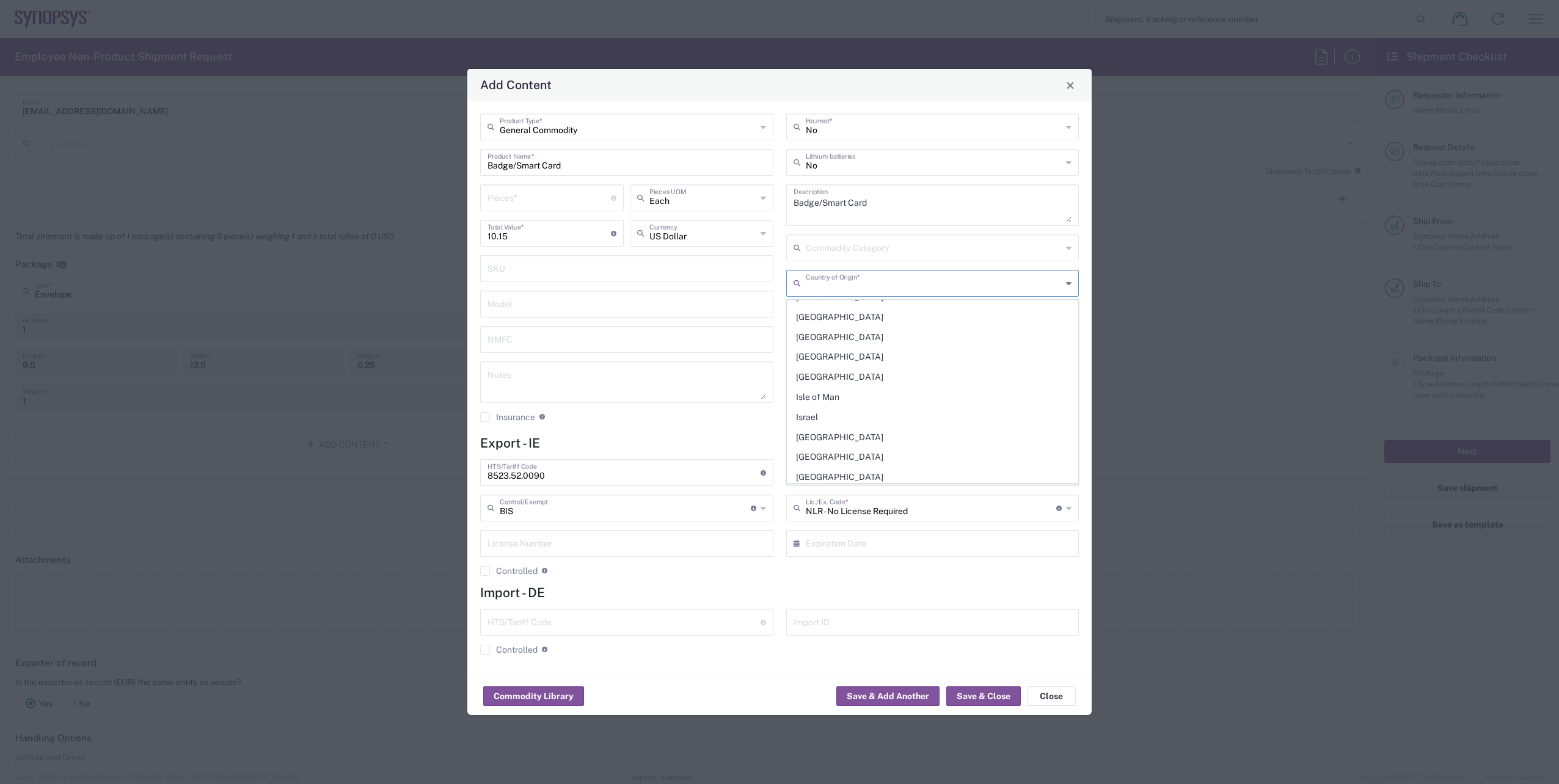
scroll to position [2076, 0]
click at [865, 378] on span "[GEOGRAPHIC_DATA]" at bounding box center [933, 376] width 291 height 19
type input "[GEOGRAPHIC_DATA]"
click at [534, 199] on input "number" at bounding box center [549, 197] width 123 height 21
type input "1"
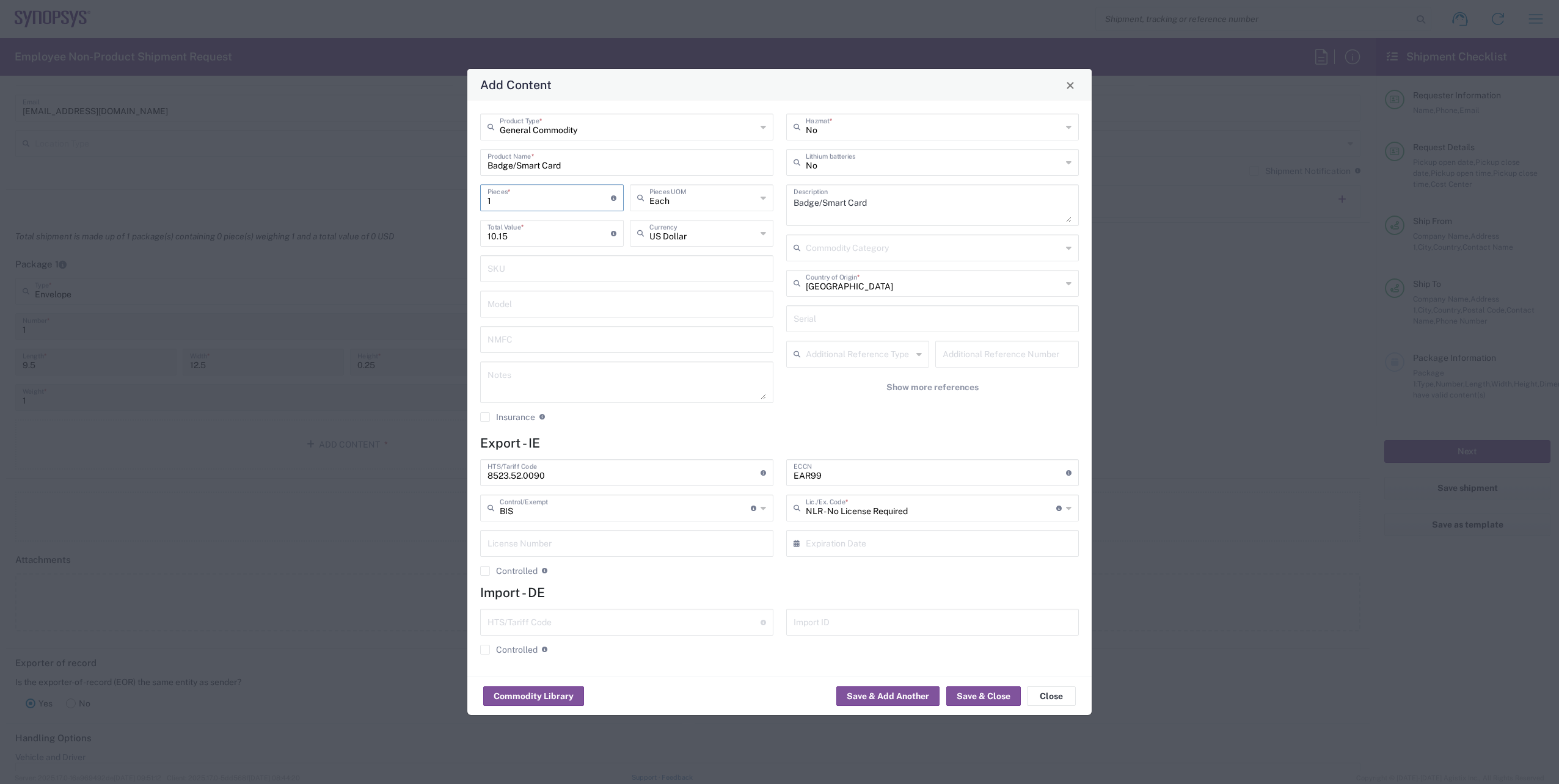
click at [769, 431] on div "General Commodity Product Type * Badge/Smart Card Product Name * 1 Pieces * Num…" at bounding box center [626, 272] width 306 height 317
click at [980, 692] on button "Save & Close" at bounding box center [983, 696] width 75 height 20
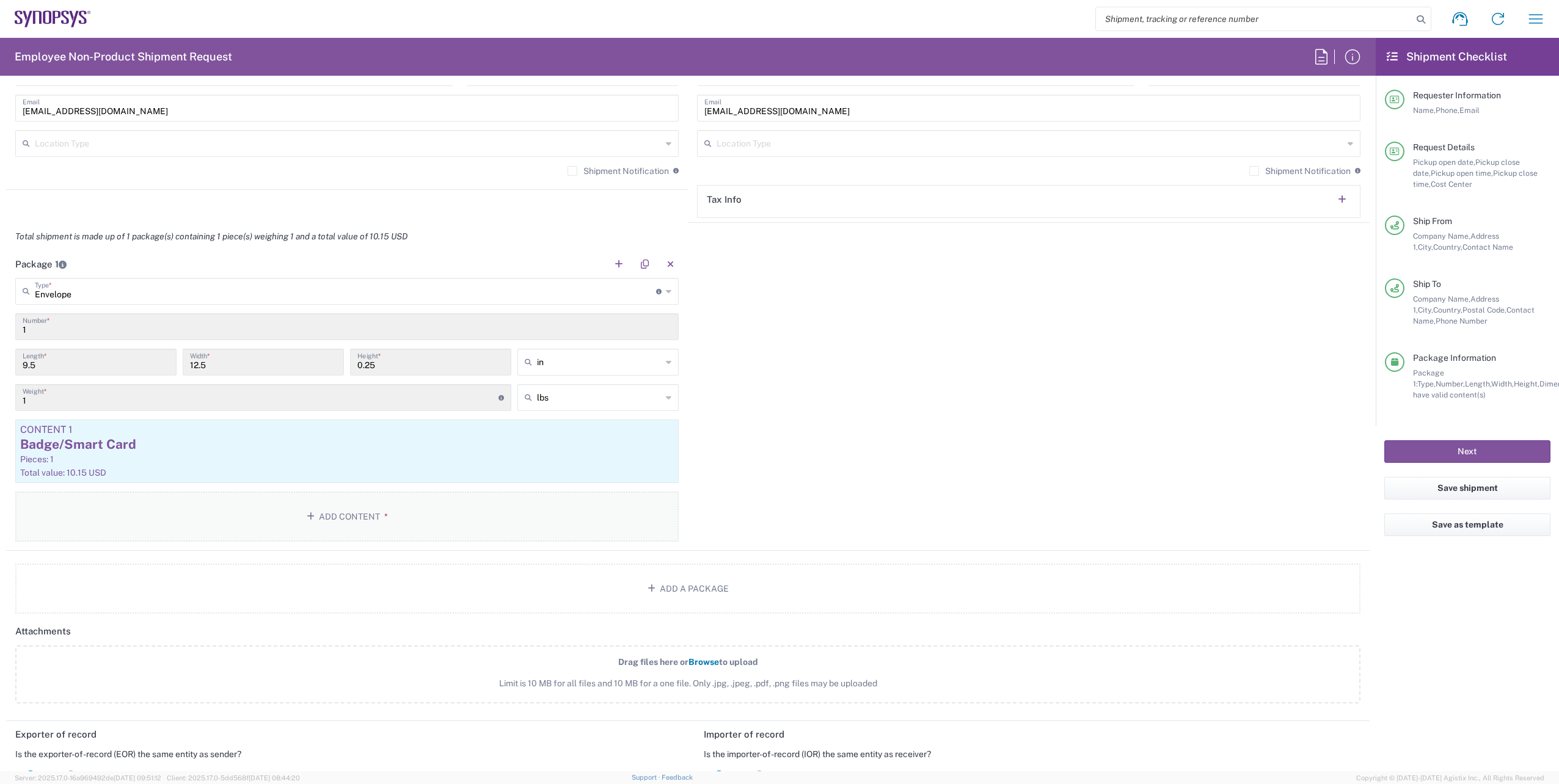
click at [351, 523] on button "Add Content *" at bounding box center [347, 517] width 664 height 50
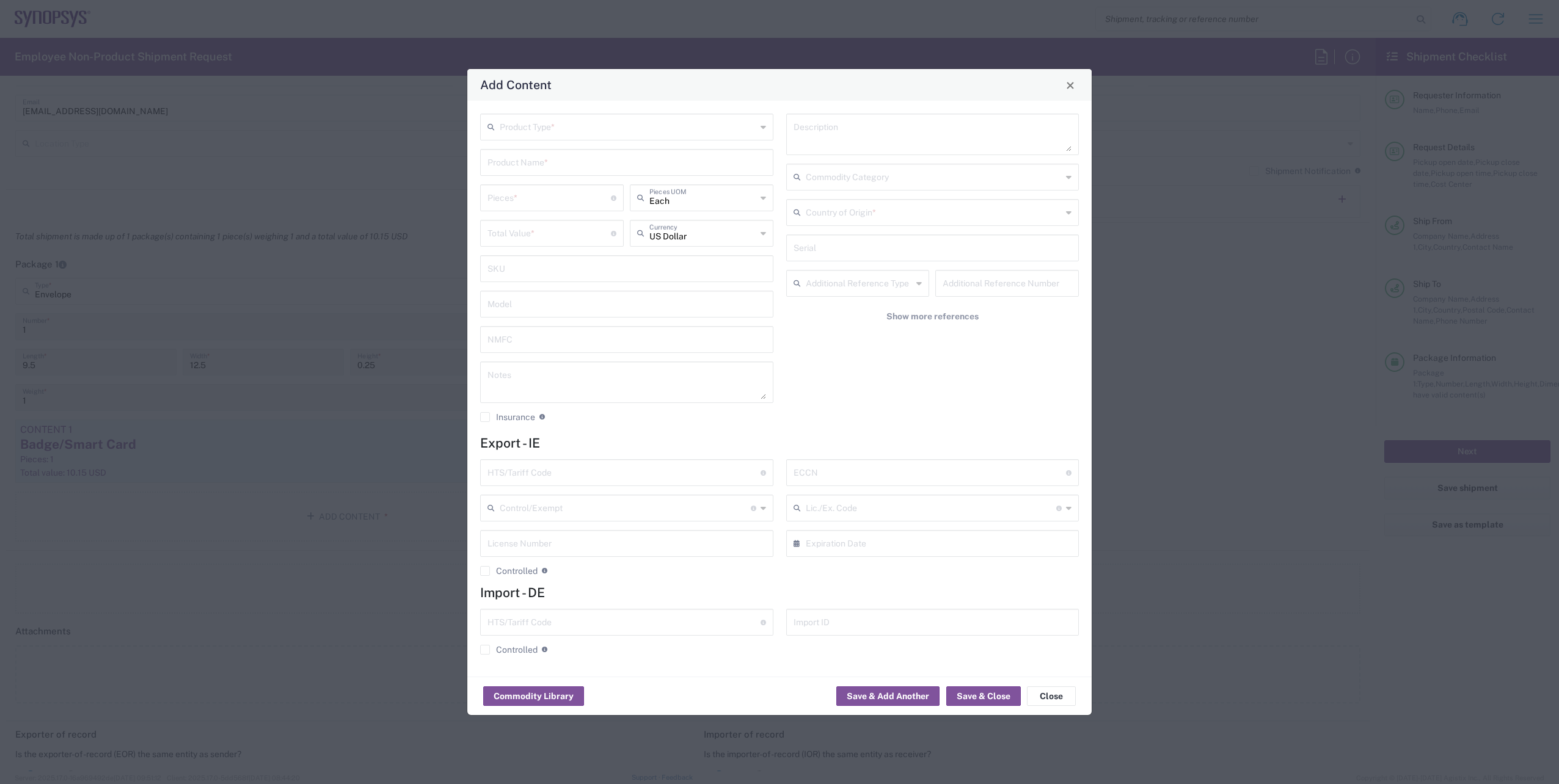
drag, startPoint x: 762, startPoint y: 125, endPoint x: 750, endPoint y: 131, distance: 13.4
click at [762, 125] on icon at bounding box center [762, 127] width 5 height 20
click at [636, 178] on span "General Commodity" at bounding box center [626, 173] width 291 height 19
type input "General Commodity"
click at [633, 171] on input "text" at bounding box center [626, 162] width 279 height 21
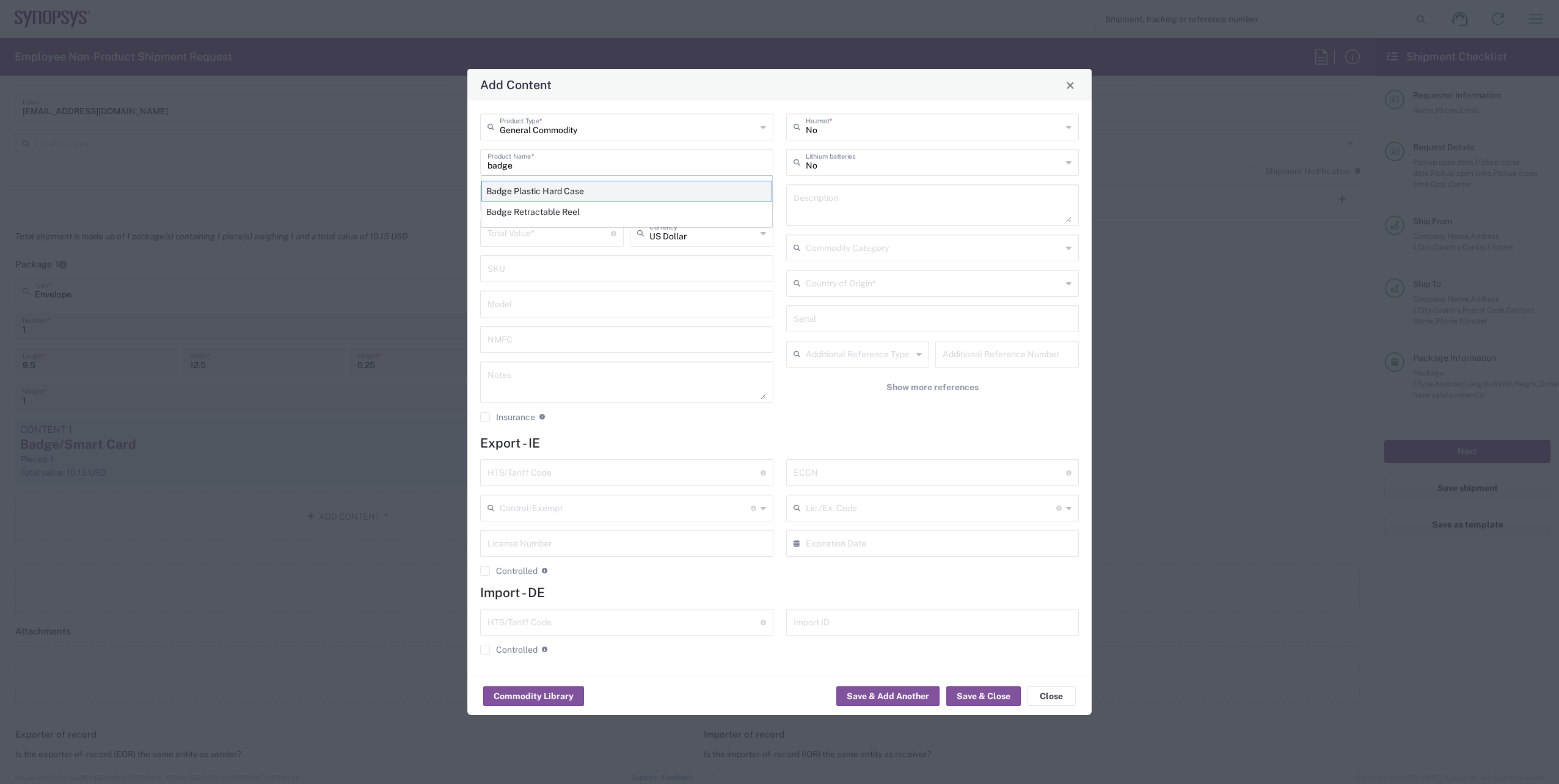
click at [606, 196] on div "Badge Plastic Hard Case" at bounding box center [626, 190] width 291 height 20
type input "Badge Plastic Hard Case"
type input "1.25"
type textarea "Badge Plastic Hard Case"
type input "[GEOGRAPHIC_DATA]"
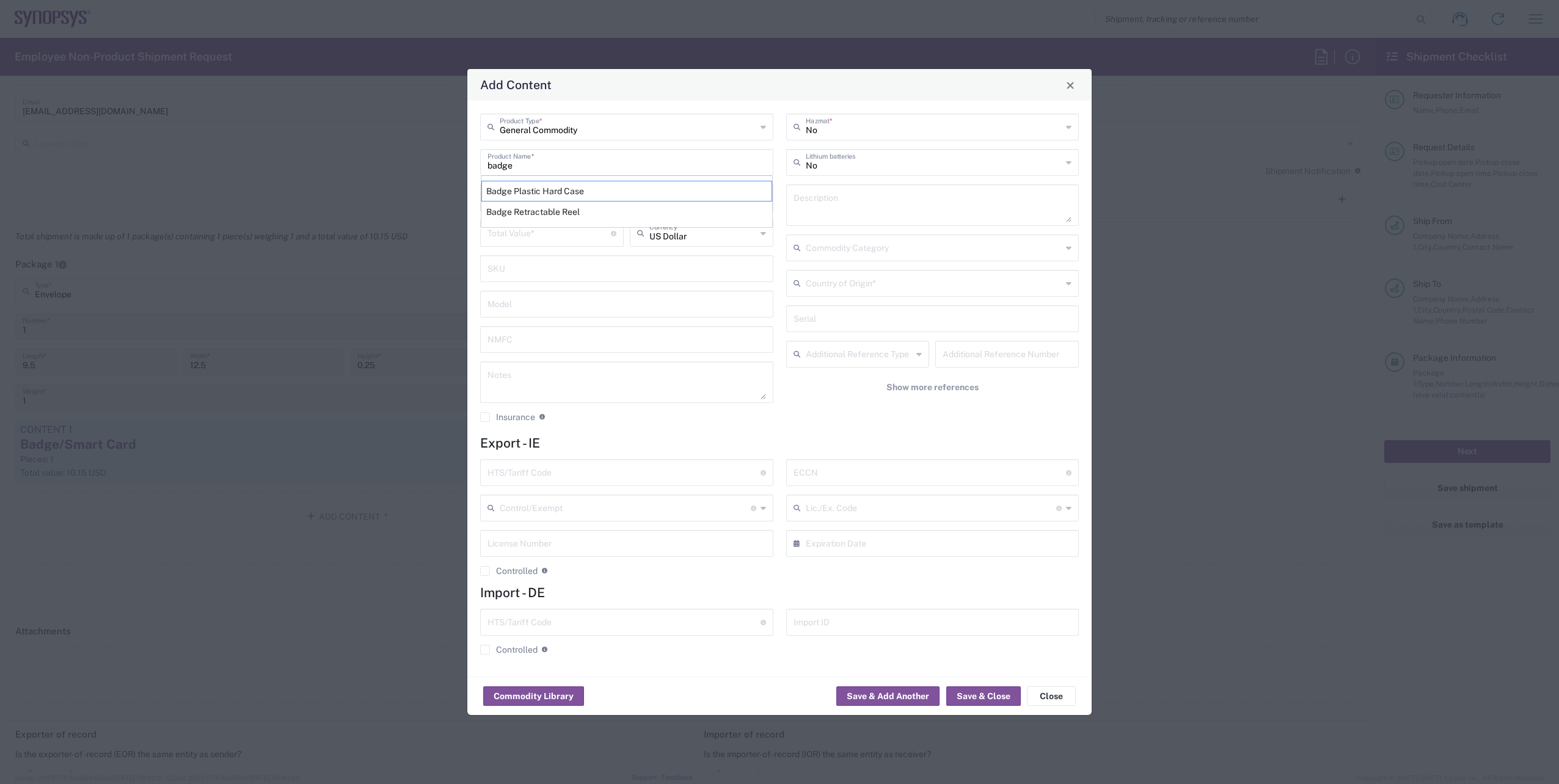
type input "4202.32.0000"
type input "BIS"
type input "EAR99"
type input "NLR - No License Required"
click at [537, 196] on input "number" at bounding box center [549, 197] width 123 height 21
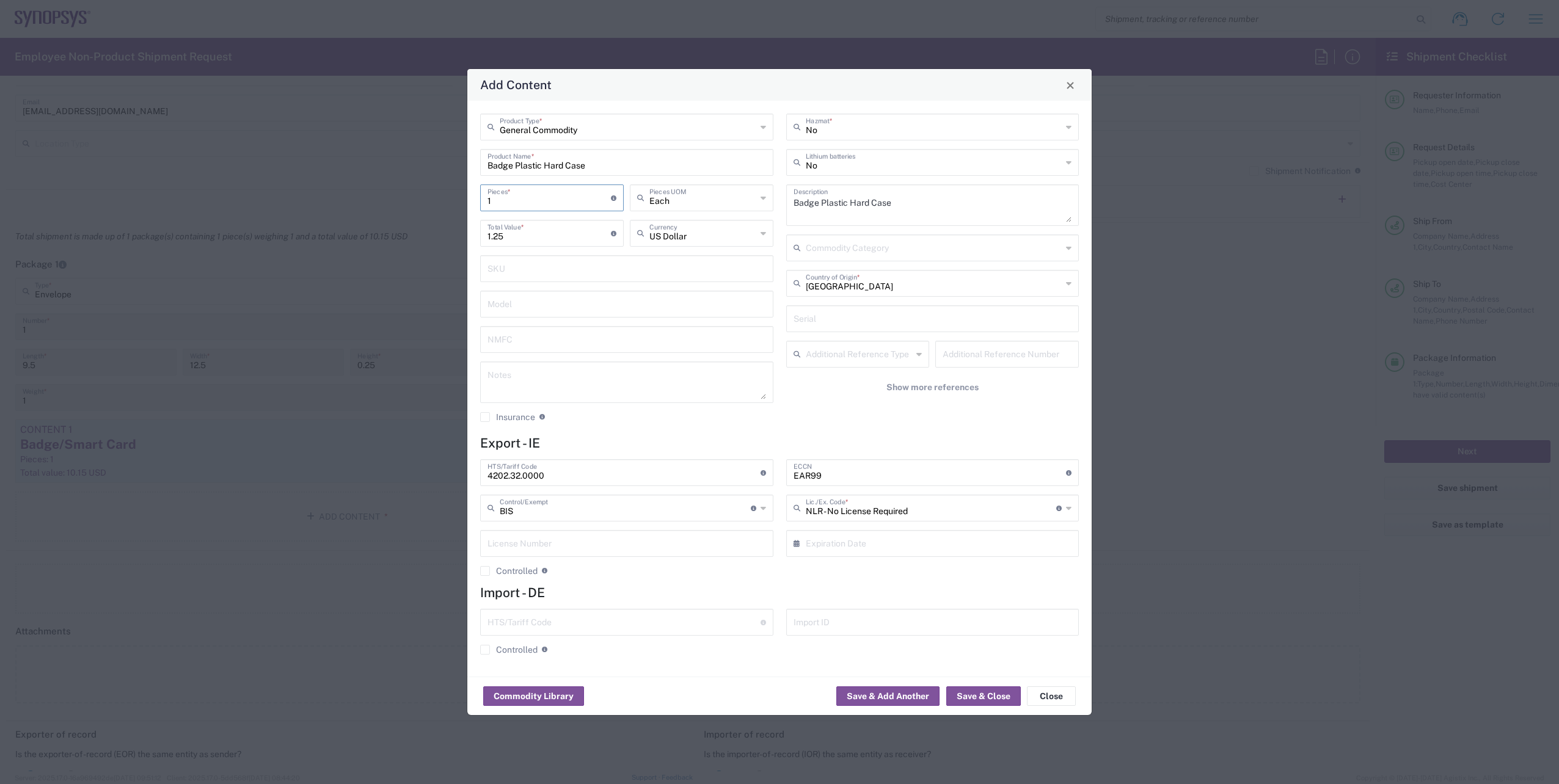
type input "1"
click at [852, 436] on h4 "Export - IE" at bounding box center [779, 443] width 599 height 15
click at [991, 697] on button "Save & Close" at bounding box center [983, 696] width 75 height 20
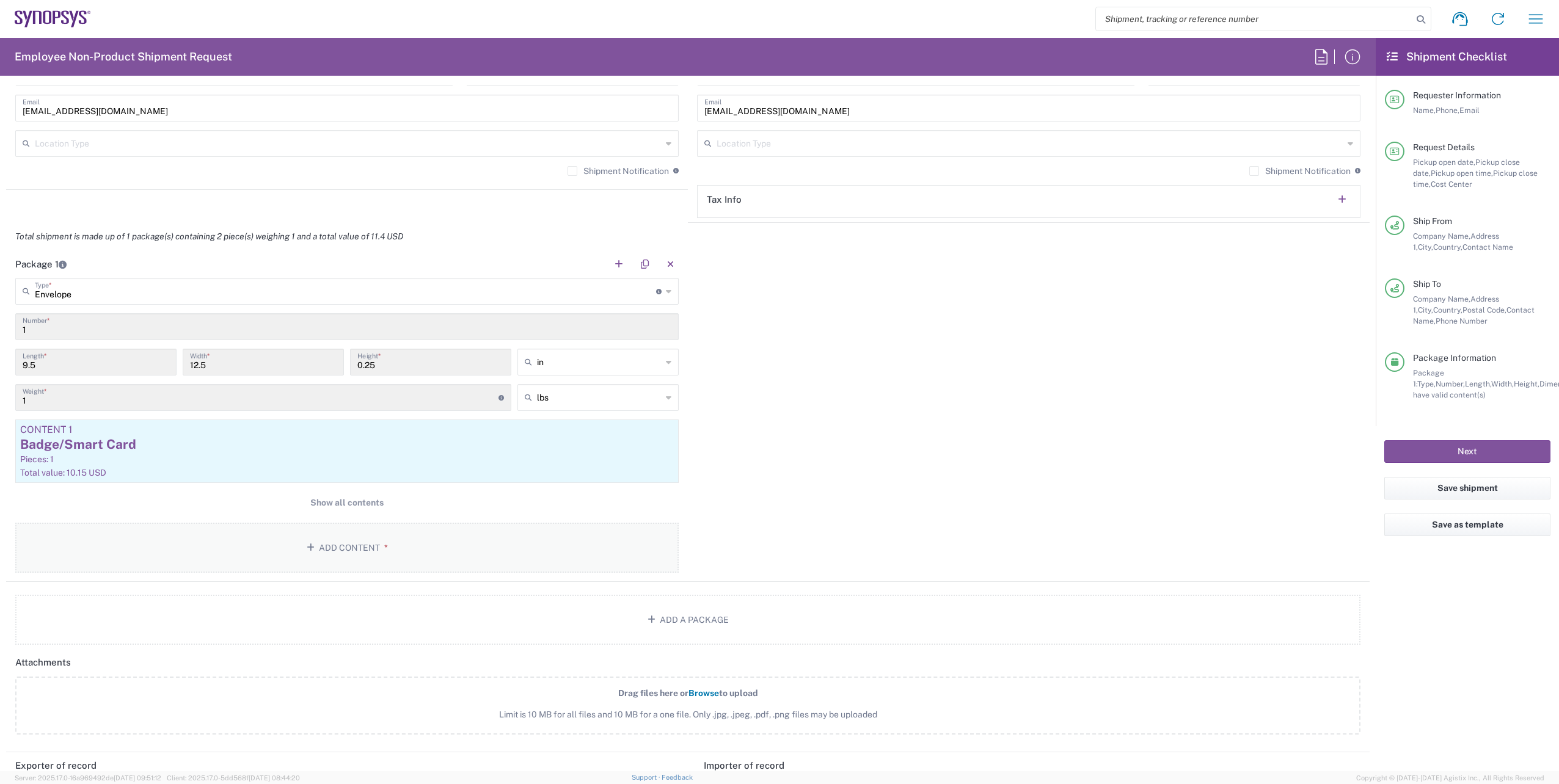
click at [329, 559] on button "Add Content *" at bounding box center [347, 548] width 664 height 50
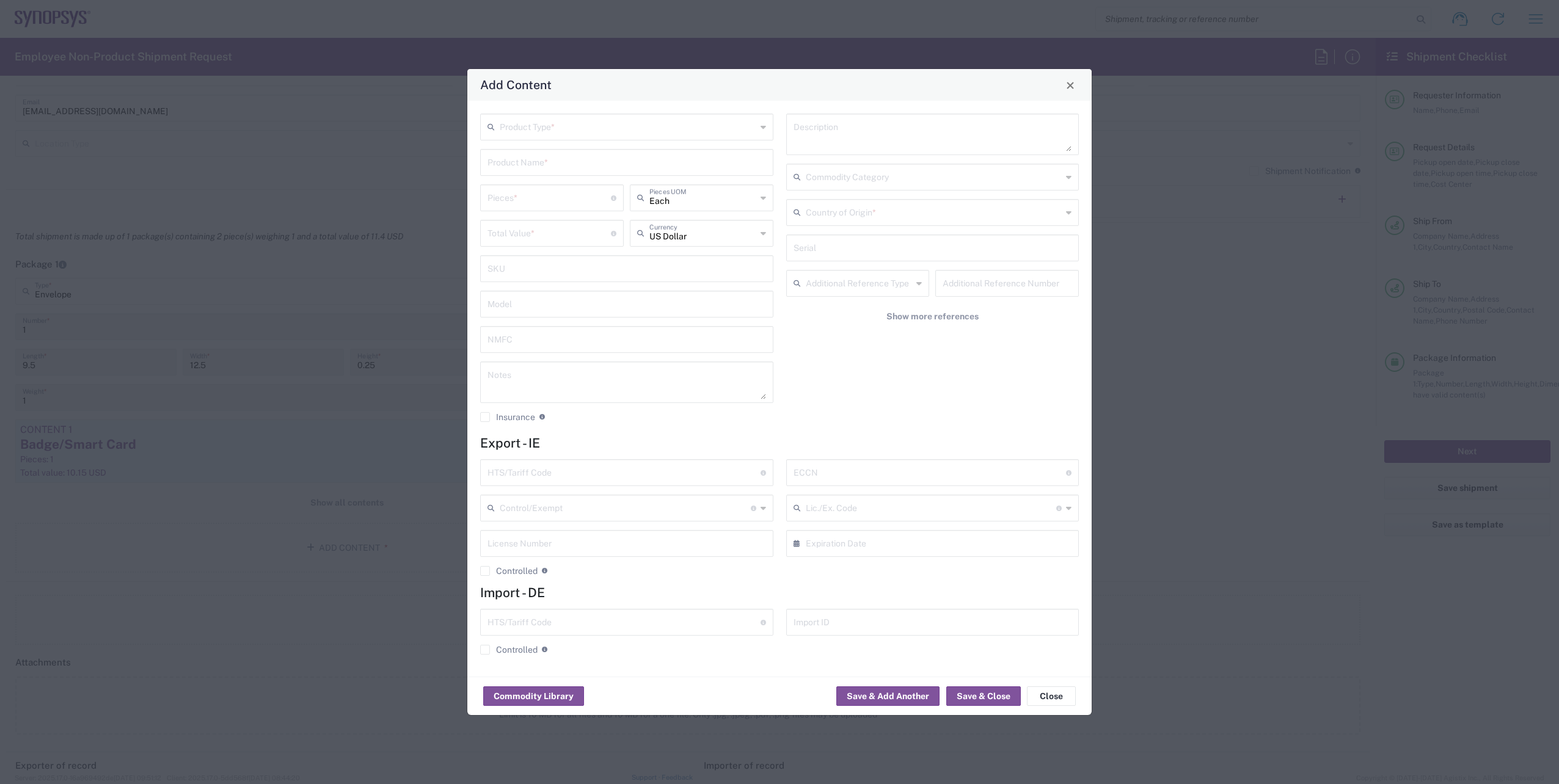
click at [764, 122] on icon at bounding box center [762, 127] width 5 height 20
click at [629, 173] on span "General Commodity" at bounding box center [626, 173] width 291 height 19
type input "General Commodity"
click at [615, 165] on input "text" at bounding box center [626, 162] width 279 height 21
click at [595, 189] on div "Lanyard" at bounding box center [626, 190] width 291 height 20
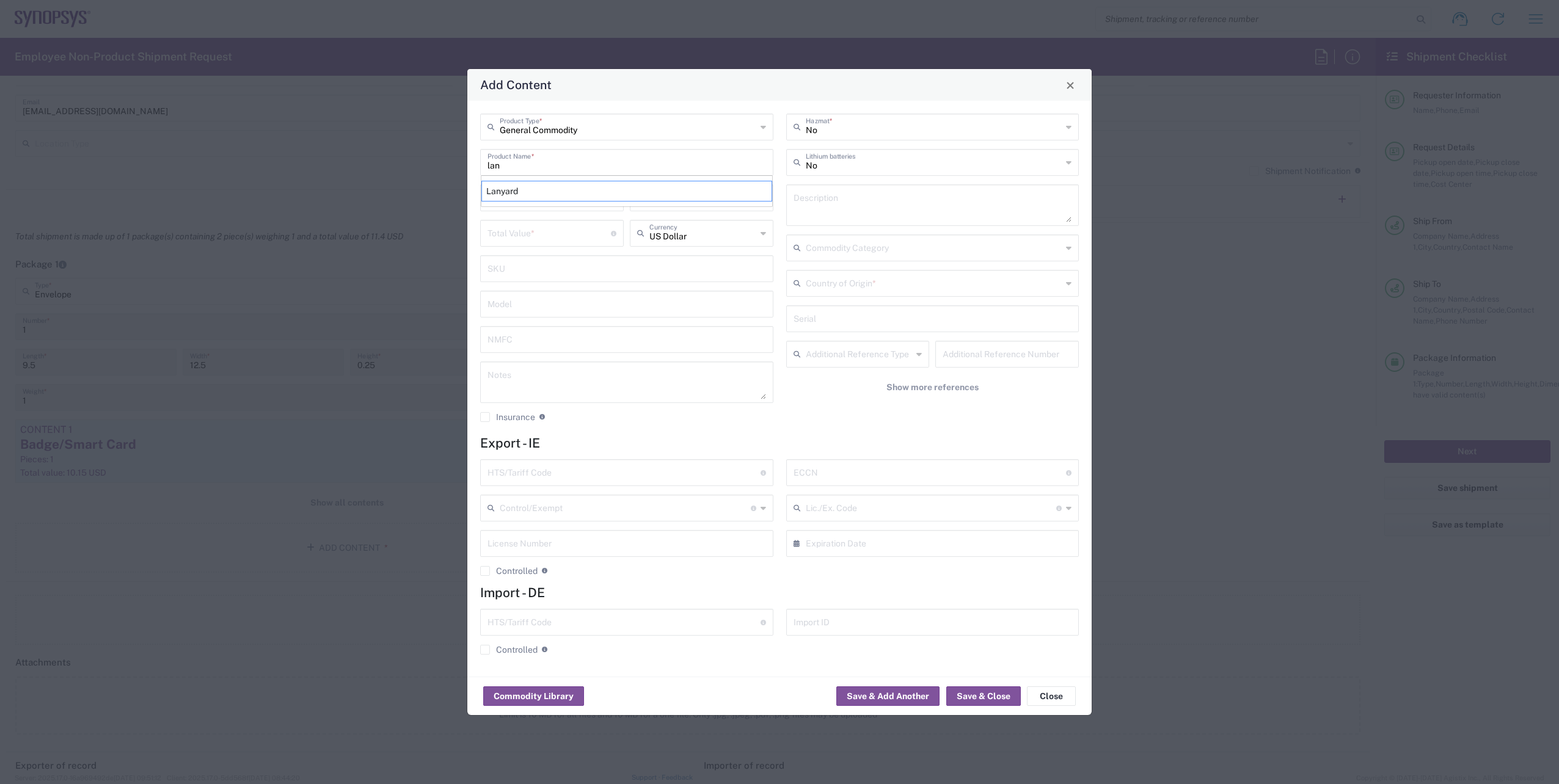
type input "Lanyard"
type input "1.7"
type textarea "Lanyard for ID Badge"
type input "[GEOGRAPHIC_DATA]"
type input "5609.00.3000"
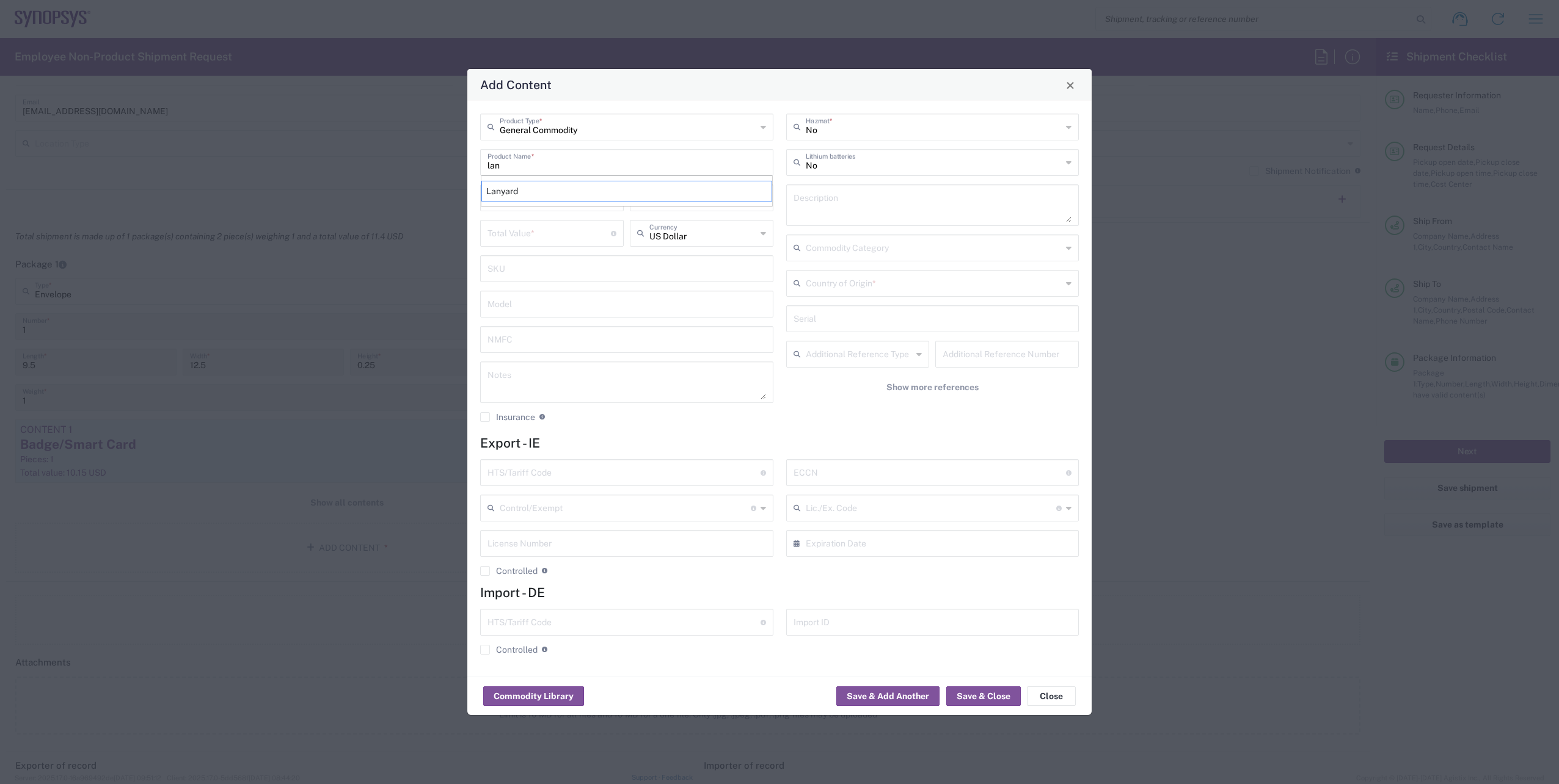
type input "BIS"
type input "EAR99"
type input "NLR - No License Required"
click at [545, 201] on input "number" at bounding box center [549, 197] width 123 height 21
type input "1"
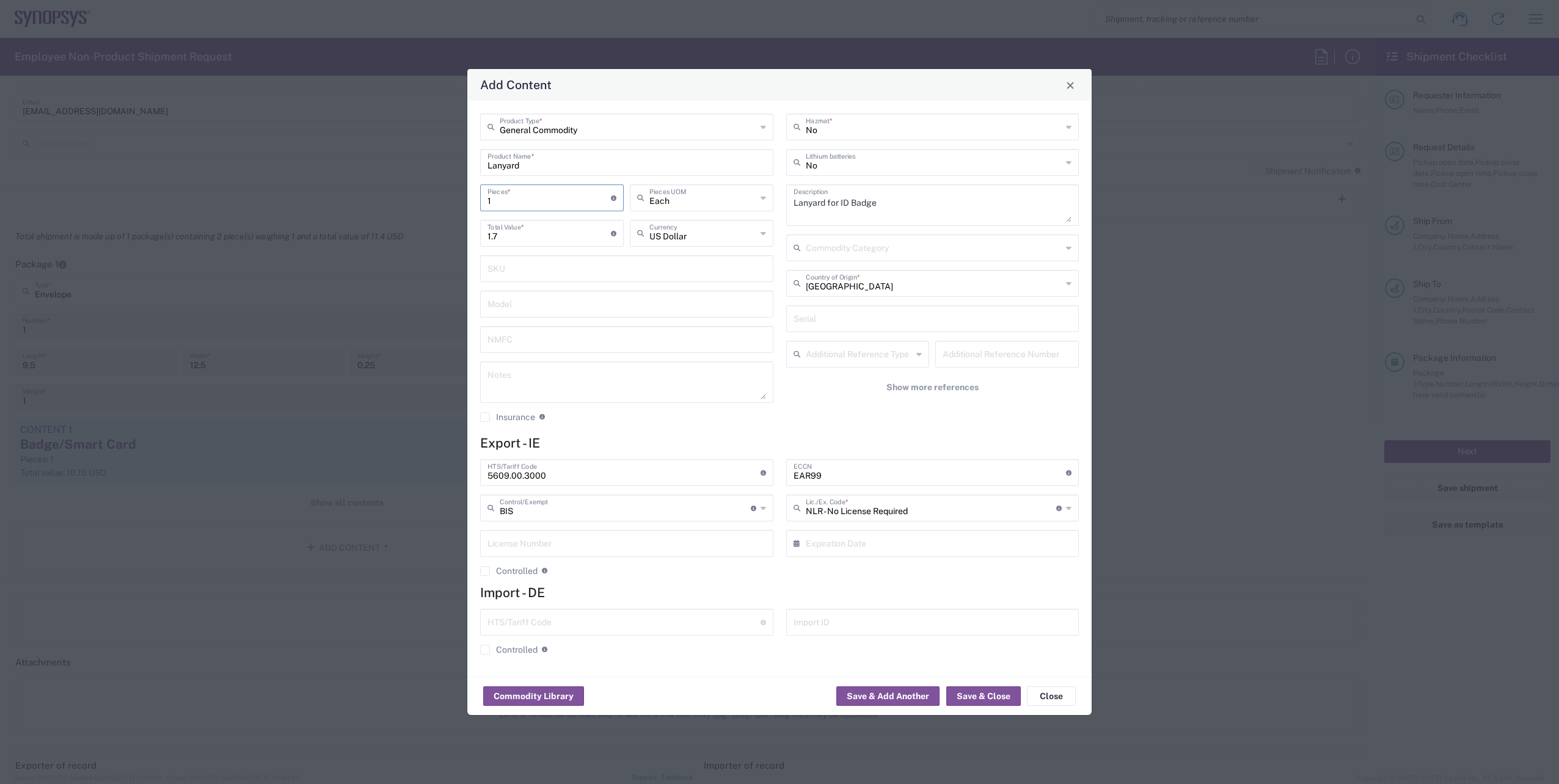
drag, startPoint x: 684, startPoint y: 438, endPoint x: 702, endPoint y: 452, distance: 22.8
click at [687, 438] on h4 "Export - IE" at bounding box center [779, 443] width 599 height 15
click at [976, 699] on button "Save & Close" at bounding box center [983, 696] width 75 height 20
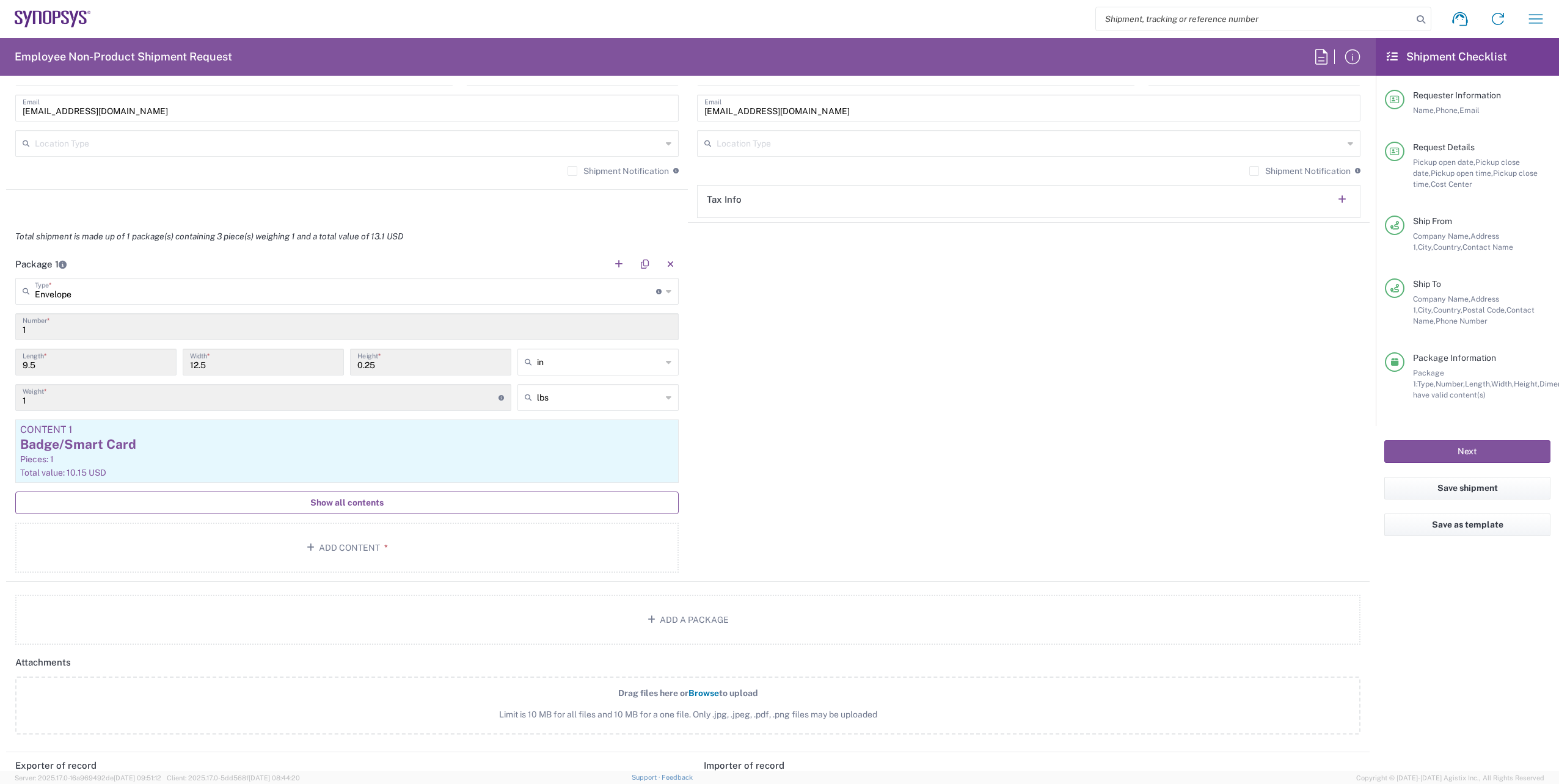
click at [332, 503] on span "Show all contents" at bounding box center [347, 502] width 73 height 11
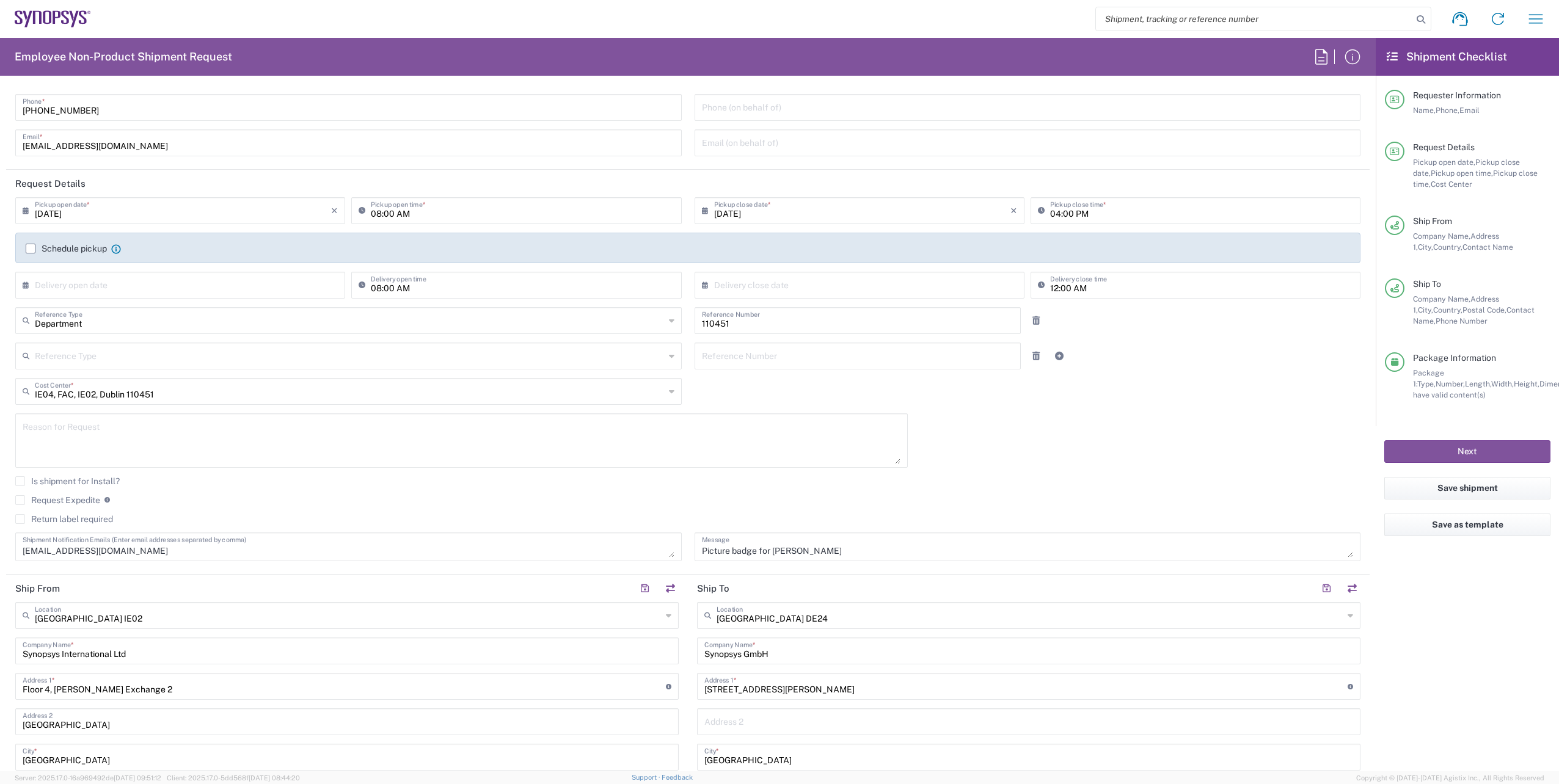
scroll to position [0, 0]
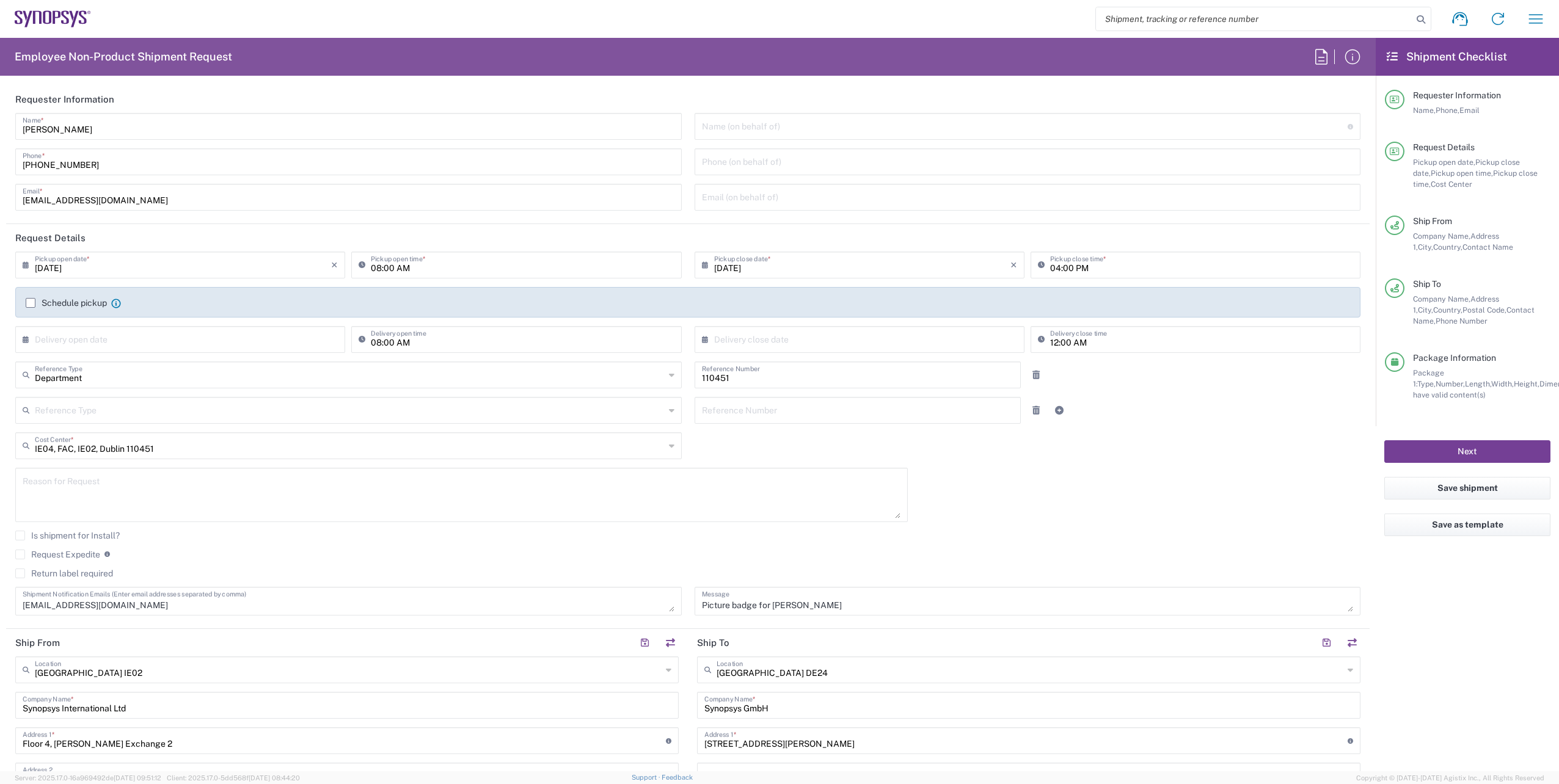
click at [1449, 453] on button "Next" at bounding box center [1468, 452] width 166 height 23
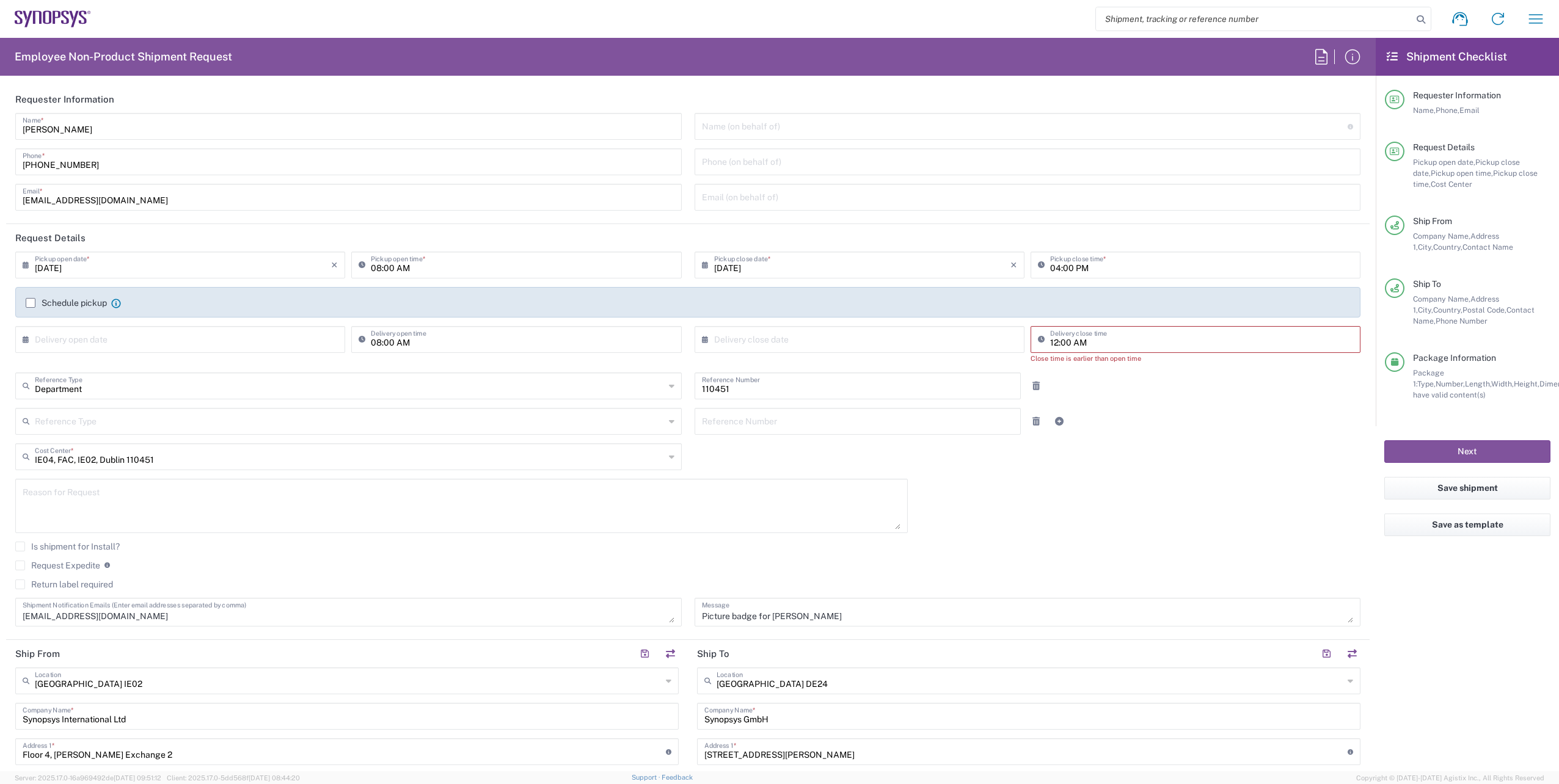
click at [1097, 348] on input "12:00 AM" at bounding box center [1201, 338] width 303 height 21
click at [1103, 343] on input "12:00 AM" at bounding box center [1201, 338] width 303 height 21
type input "1"
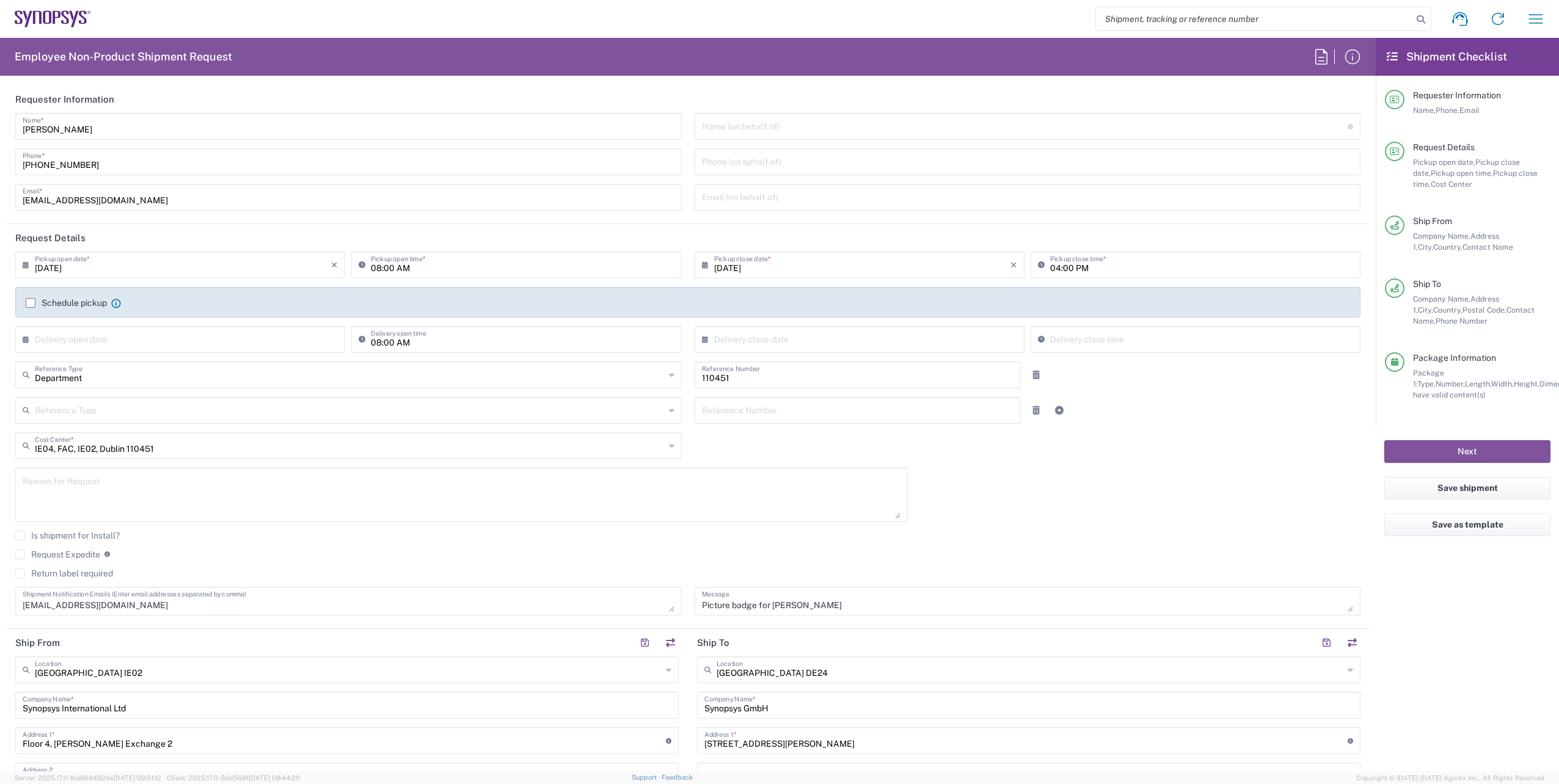
click at [1213, 501] on div "[DATE] × Pickup open date * Cancel Apply 08:00 AM Pickup open time * [DATE] × P…" at bounding box center [688, 437] width 1358 height 372
click at [1438, 454] on button "Next" at bounding box center [1468, 452] width 166 height 23
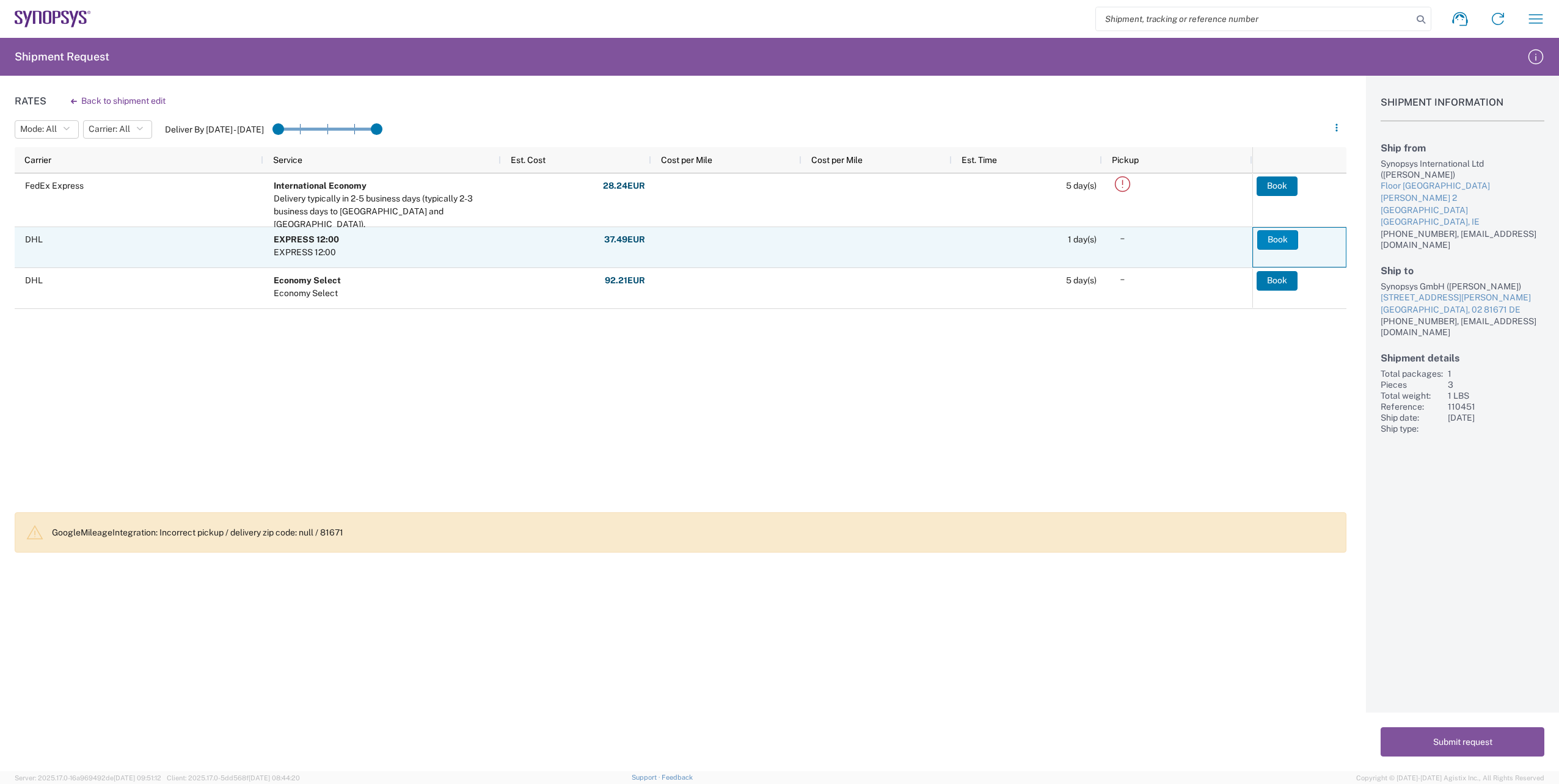
click at [1270, 240] on button "Book" at bounding box center [1278, 240] width 41 height 20
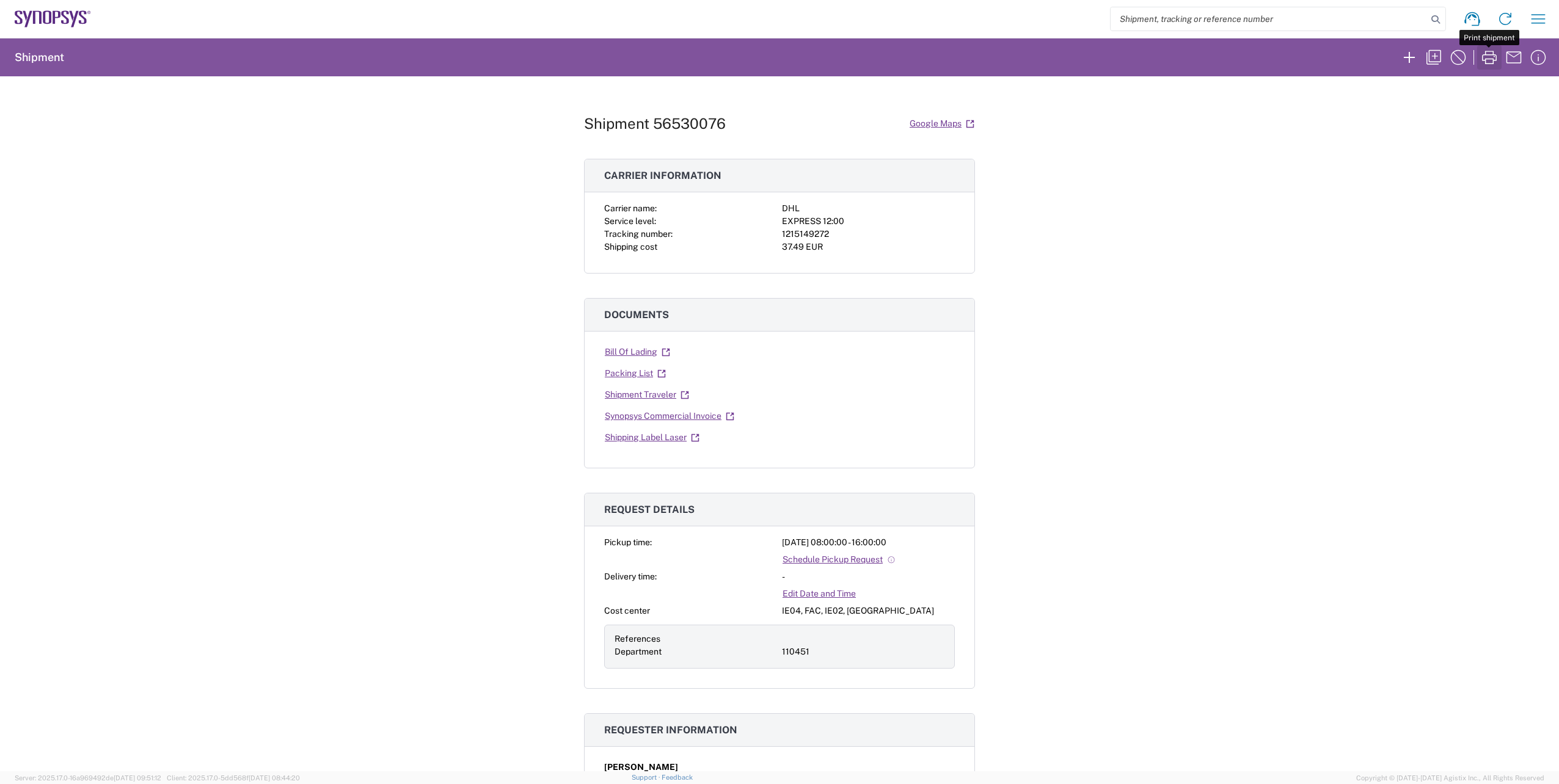
click at [1488, 54] on icon "button" at bounding box center [1489, 57] width 20 height 20
